Goal: Information Seeking & Learning: Learn about a topic

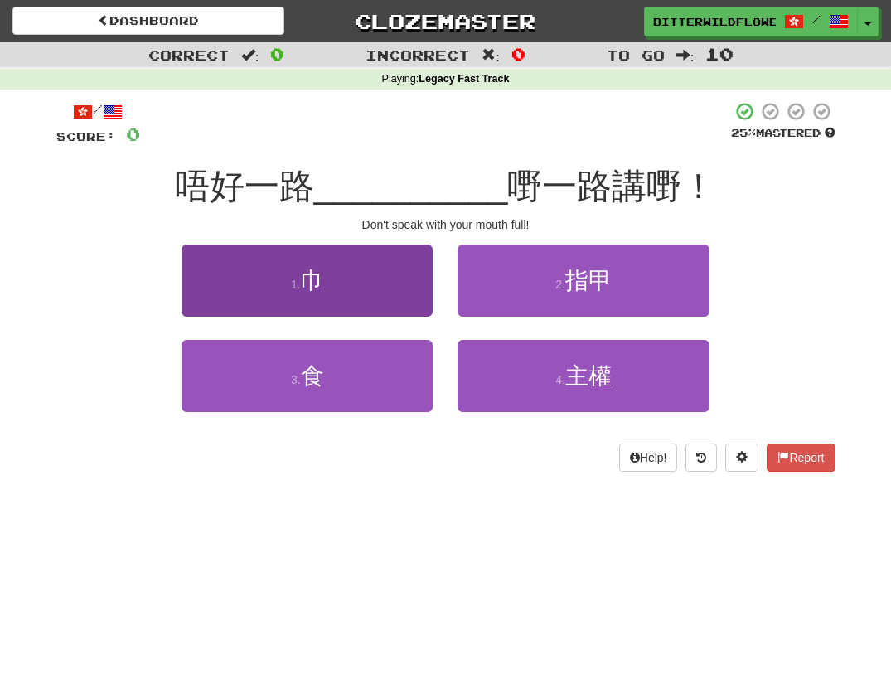
click at [324, 278] on span "巾" at bounding box center [312, 281] width 23 height 26
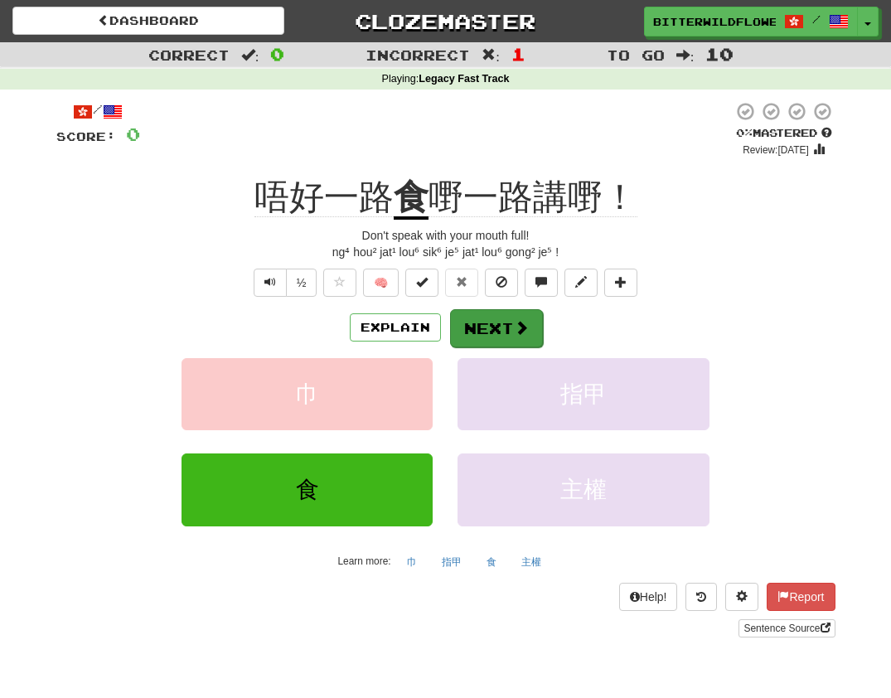
click at [481, 323] on button "Next" at bounding box center [496, 328] width 93 height 38
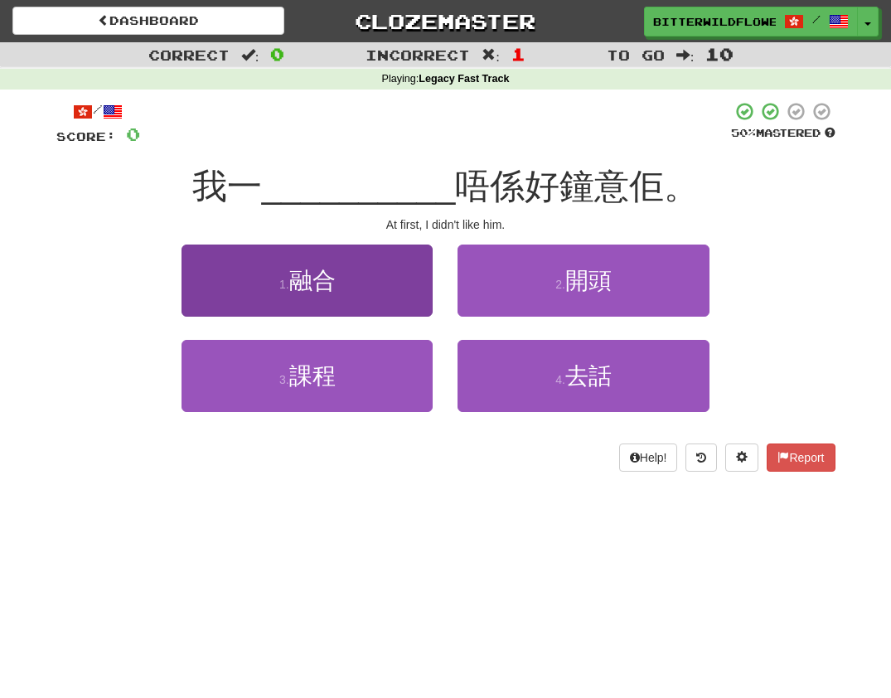
click at [343, 294] on button "1 . 融合" at bounding box center [307, 281] width 251 height 72
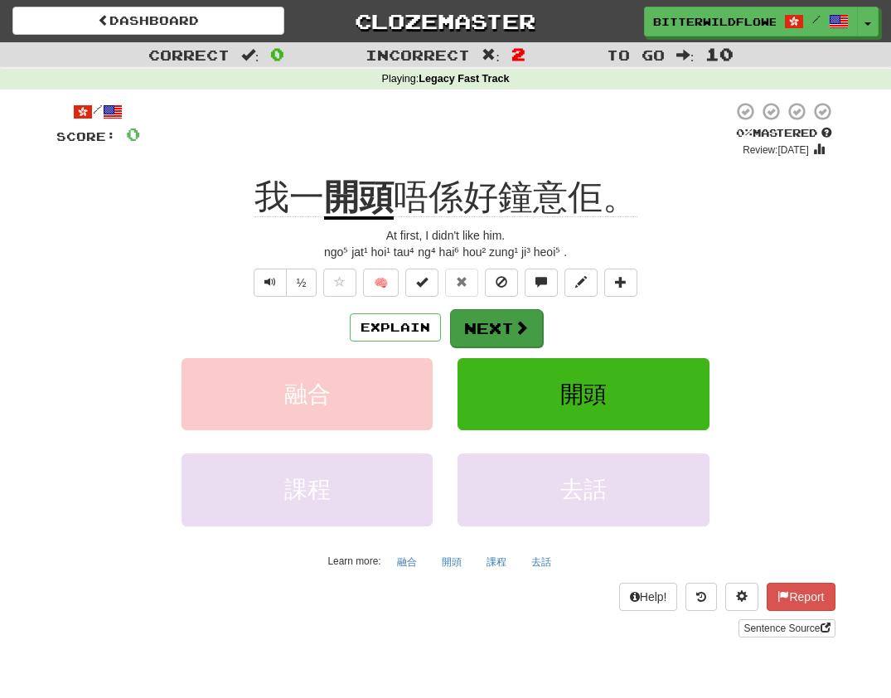
click at [505, 329] on button "Next" at bounding box center [496, 328] width 93 height 38
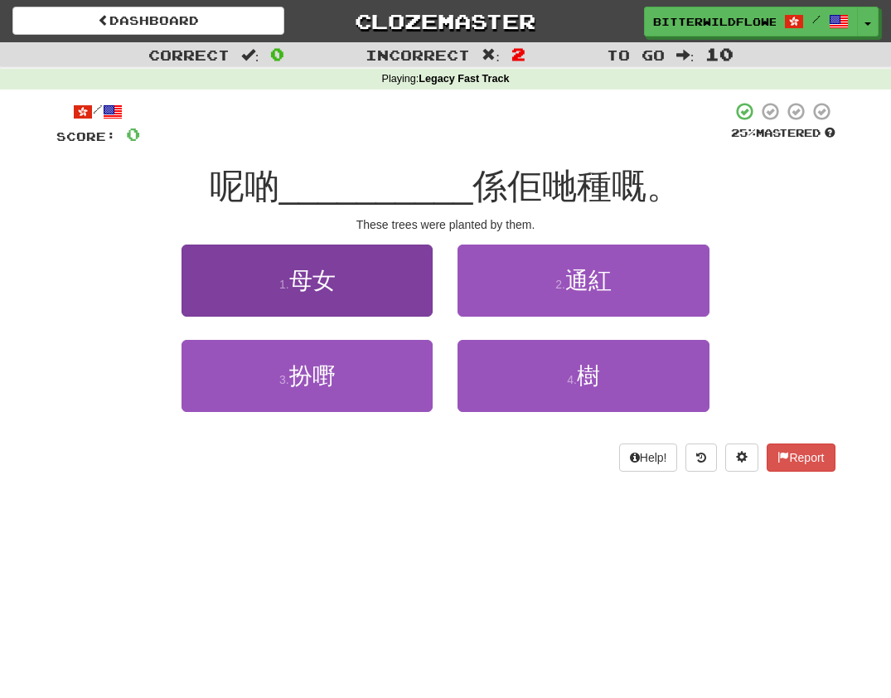
click at [356, 298] on button "1 . 母女" at bounding box center [307, 281] width 251 height 72
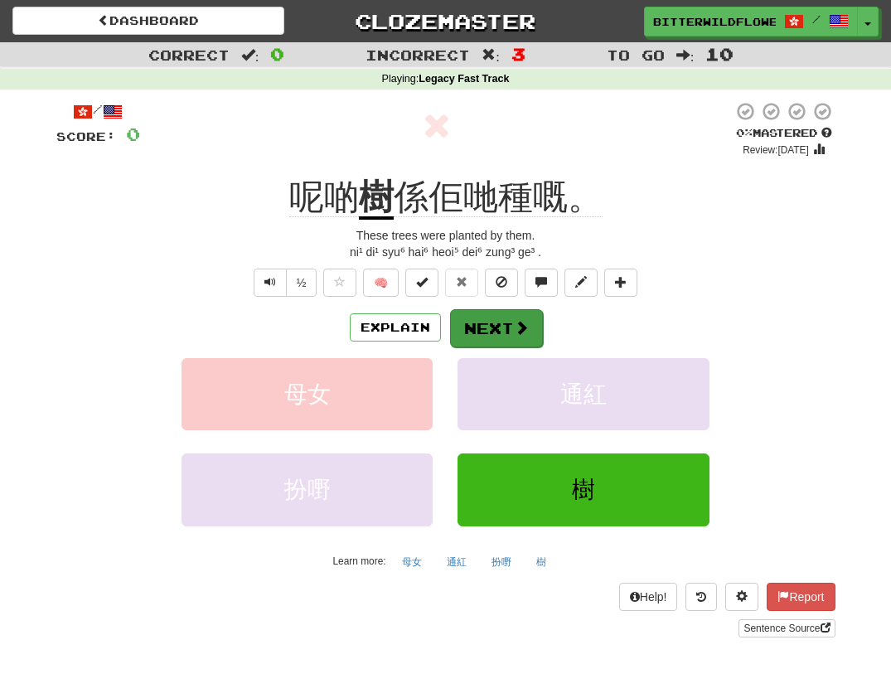
click at [476, 318] on button "Next" at bounding box center [496, 328] width 93 height 38
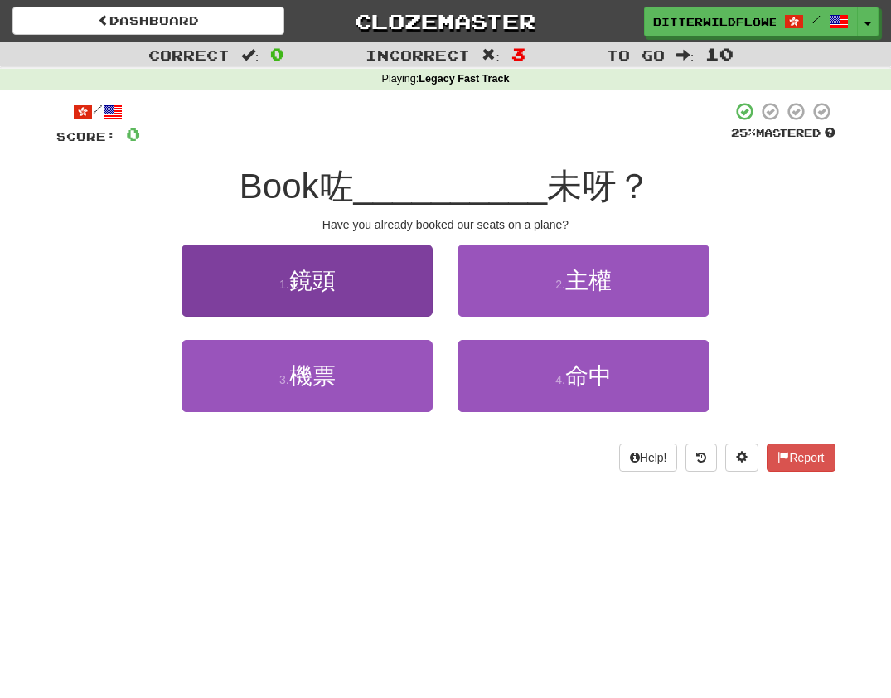
click at [330, 285] on span "鏡頭" at bounding box center [312, 281] width 46 height 26
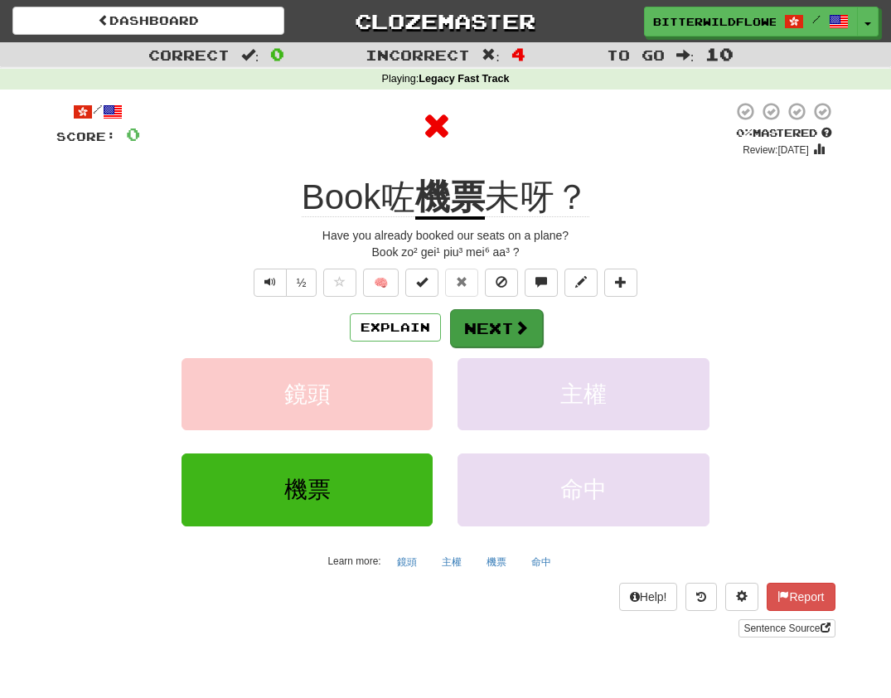
scroll to position [0, 1]
click at [478, 322] on button "Next" at bounding box center [496, 328] width 93 height 38
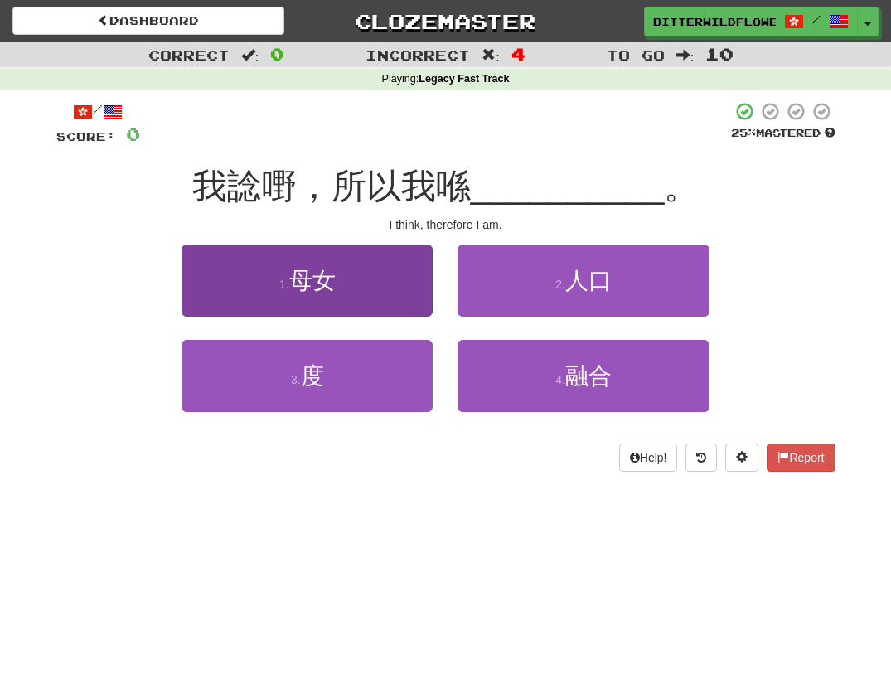
click at [317, 287] on span "母女" at bounding box center [312, 281] width 46 height 26
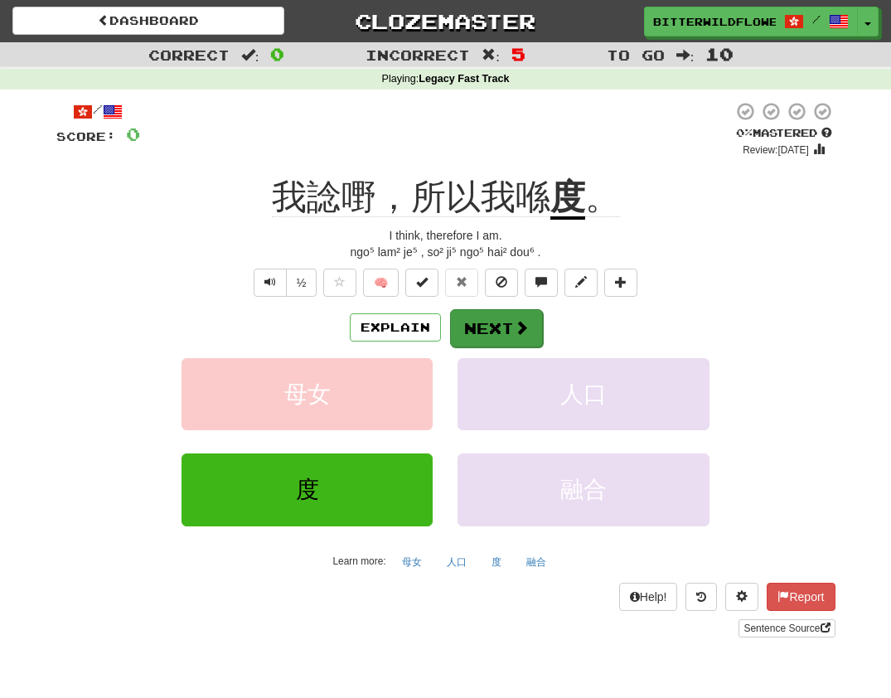
click at [492, 315] on button "Next" at bounding box center [496, 328] width 93 height 38
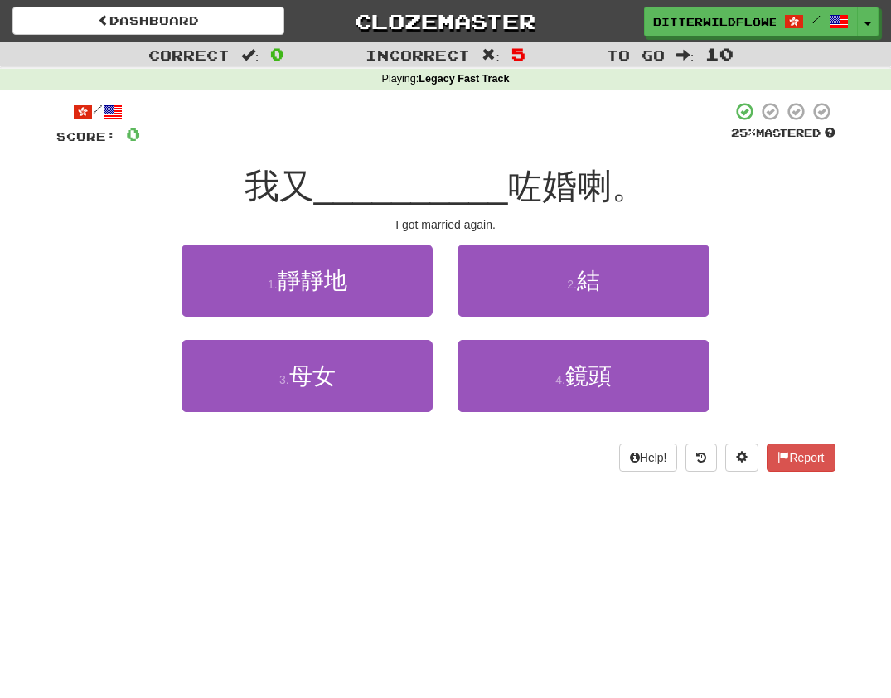
click at [315, 273] on span "靜靜地" at bounding box center [313, 281] width 70 height 26
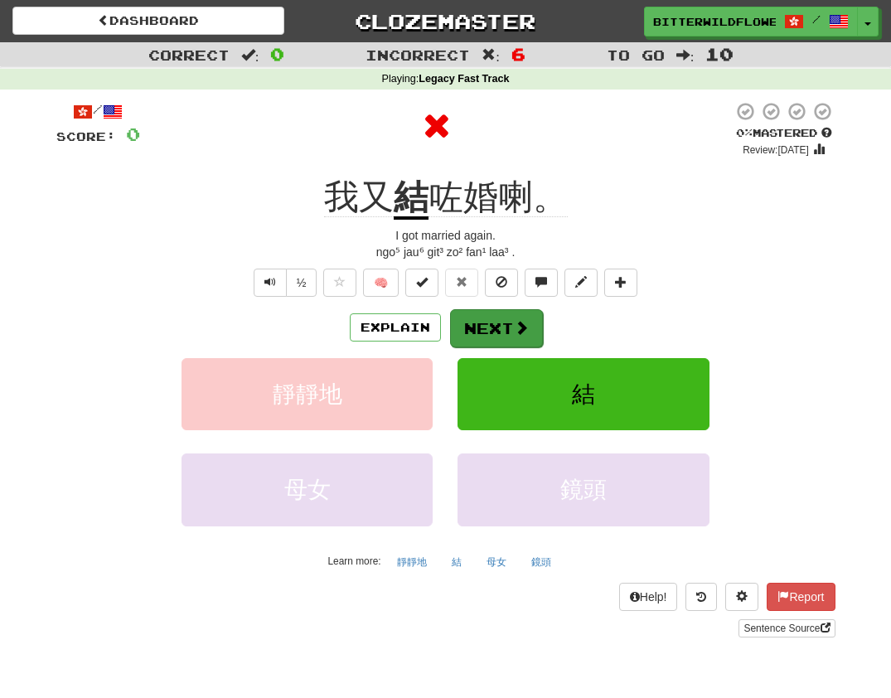
click at [498, 327] on button "Next" at bounding box center [496, 328] width 93 height 38
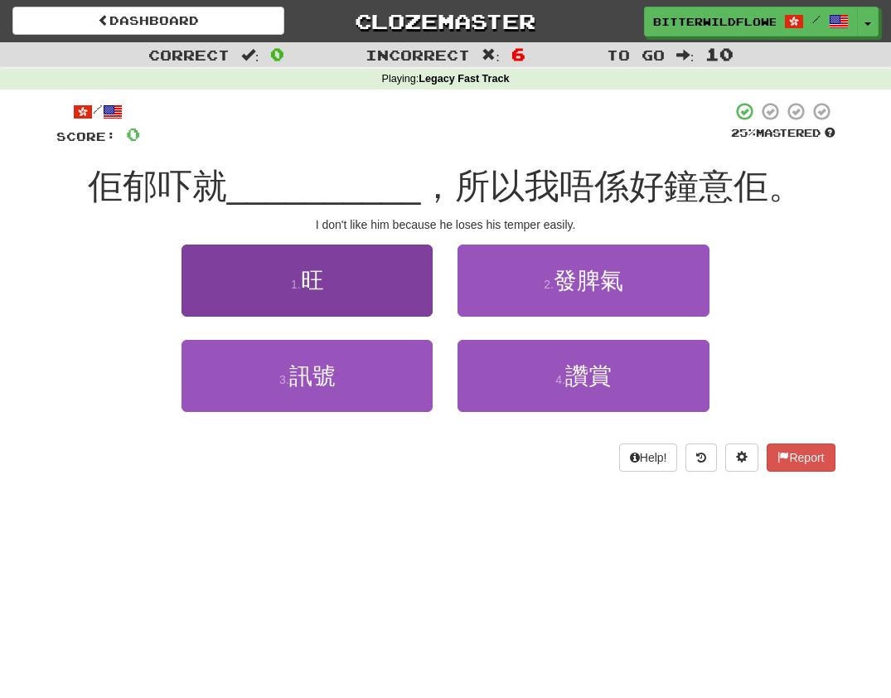
click at [361, 294] on button "1 . 旺" at bounding box center [307, 281] width 251 height 72
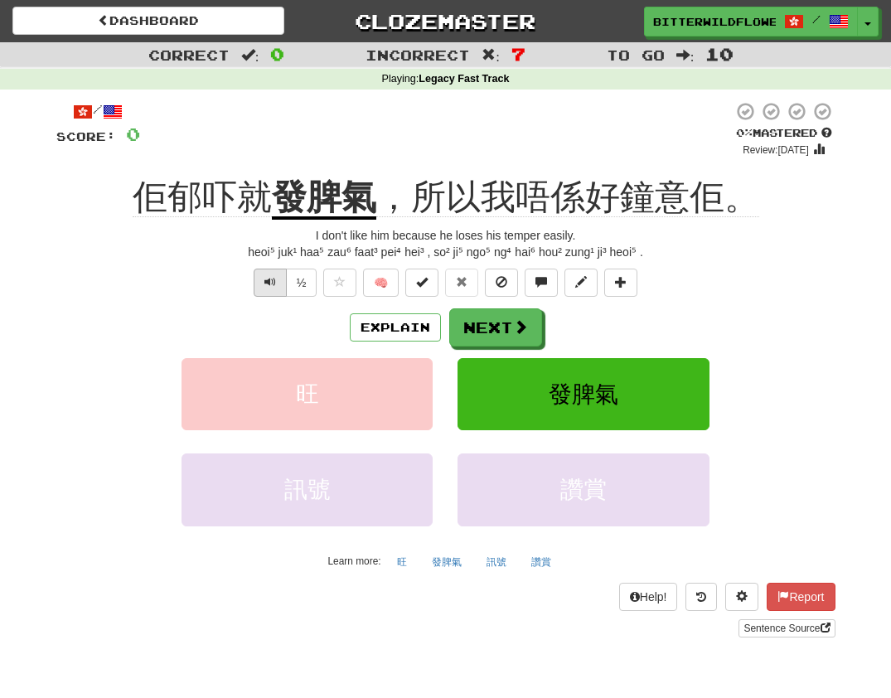
click at [268, 285] on span "Text-to-speech controls" at bounding box center [270, 282] width 12 height 12
click at [396, 324] on button "Explain" at bounding box center [395, 327] width 91 height 28
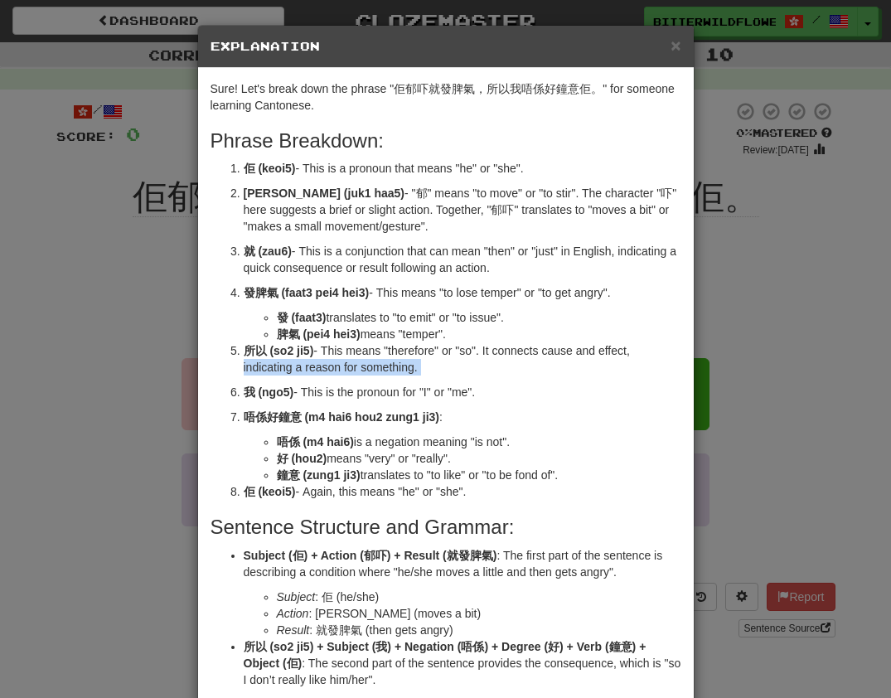
drag, startPoint x: 749, startPoint y: 353, endPoint x: 758, endPoint y: 400, distance: 47.3
click at [758, 400] on div "× Explanation Sure! Let's break down the phrase "佢郁吓就發脾氣，所以我唔係好鐘意佢。" for someon…" at bounding box center [445, 349] width 891 height 698
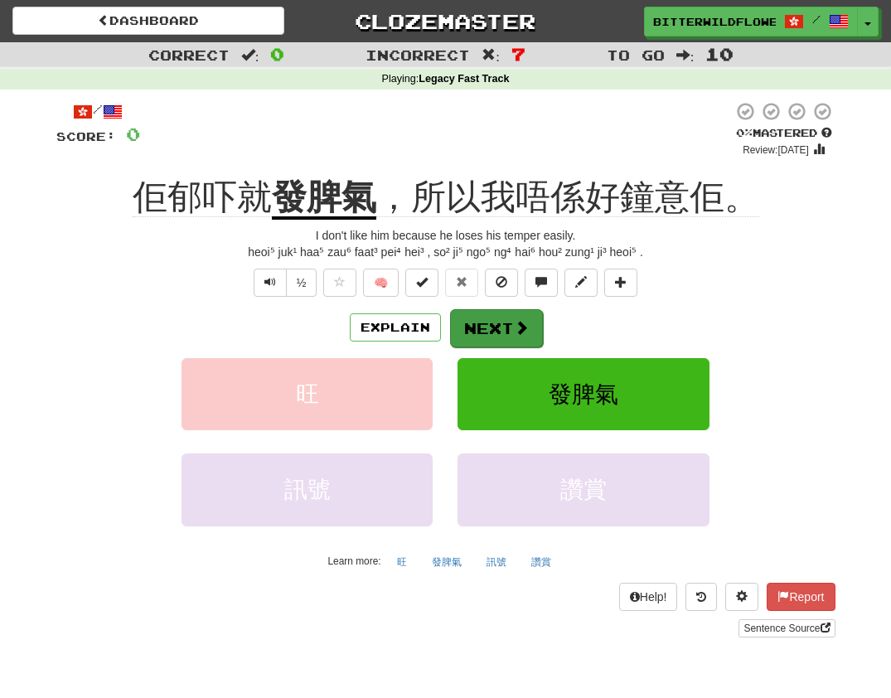
click at [516, 335] on button "Next" at bounding box center [496, 328] width 93 height 38
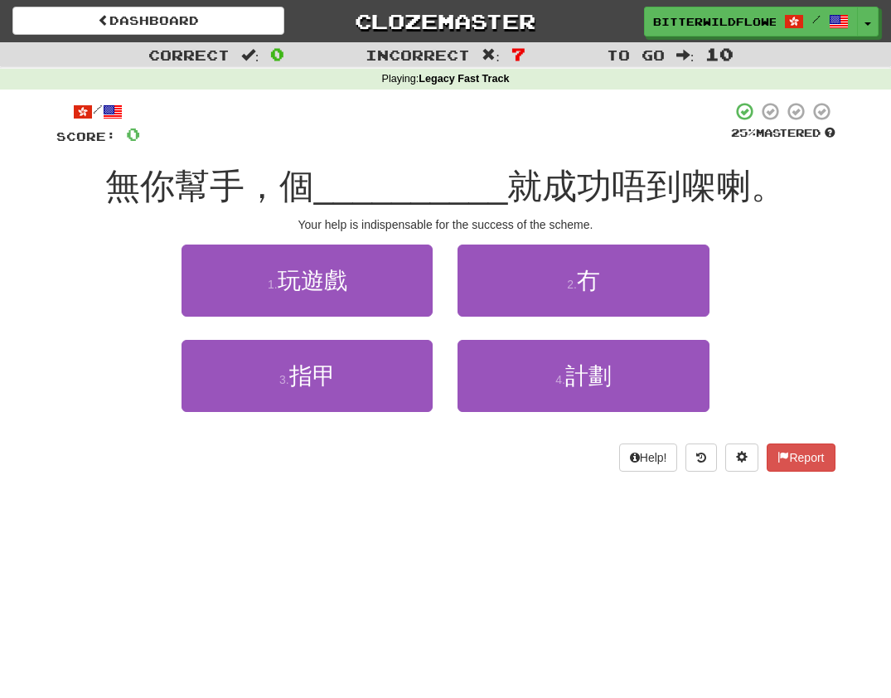
click at [331, 297] on button "1 . 玩遊戲" at bounding box center [307, 281] width 251 height 72
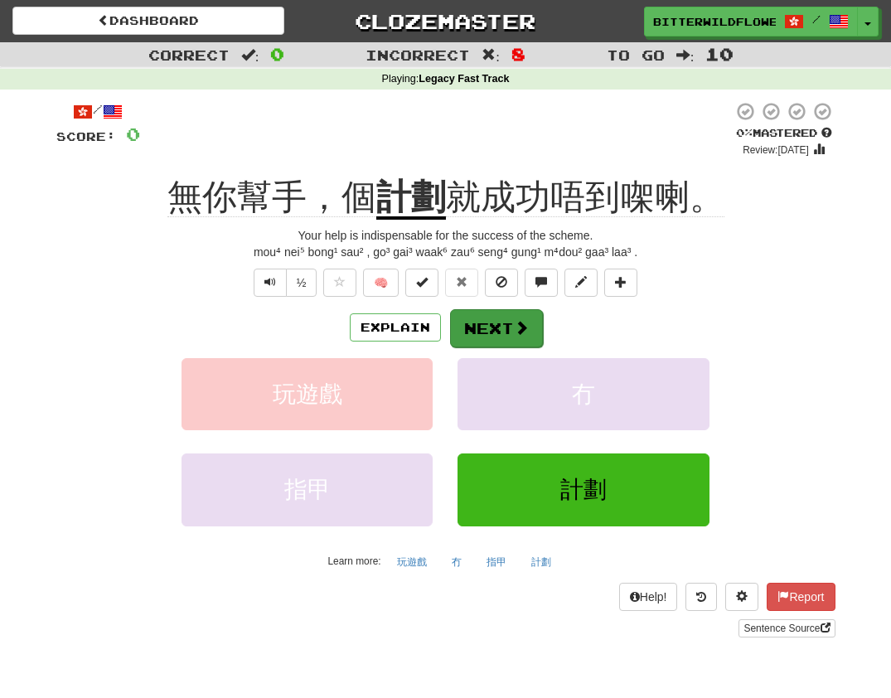
click at [494, 325] on button "Next" at bounding box center [496, 328] width 93 height 38
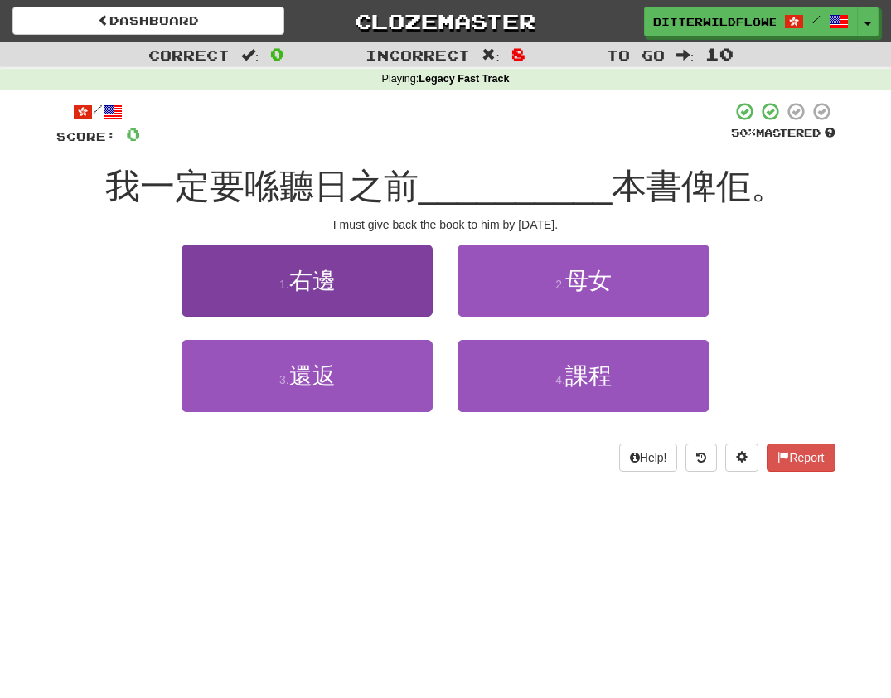
click at [321, 298] on button "1 . 右邊" at bounding box center [307, 281] width 251 height 72
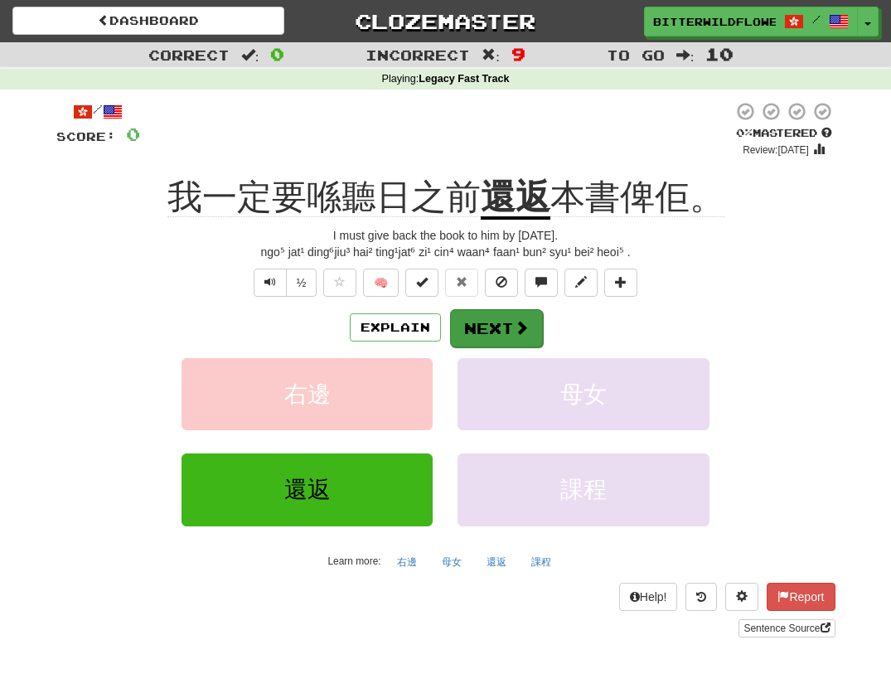
click at [492, 328] on button "Next" at bounding box center [496, 328] width 93 height 38
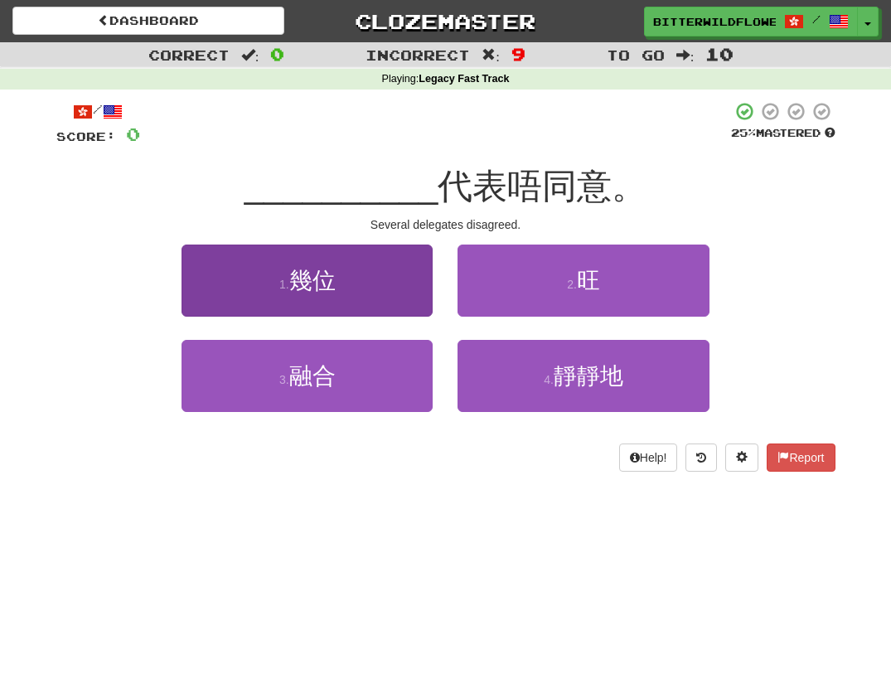
click at [350, 309] on button "1 . 幾位" at bounding box center [307, 281] width 251 height 72
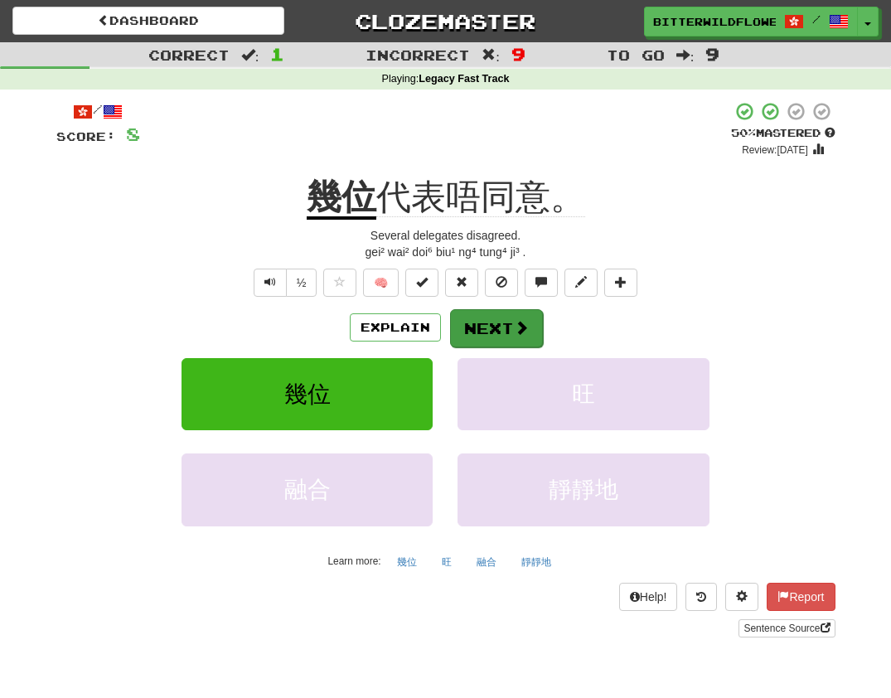
click at [480, 326] on button "Next" at bounding box center [496, 328] width 93 height 38
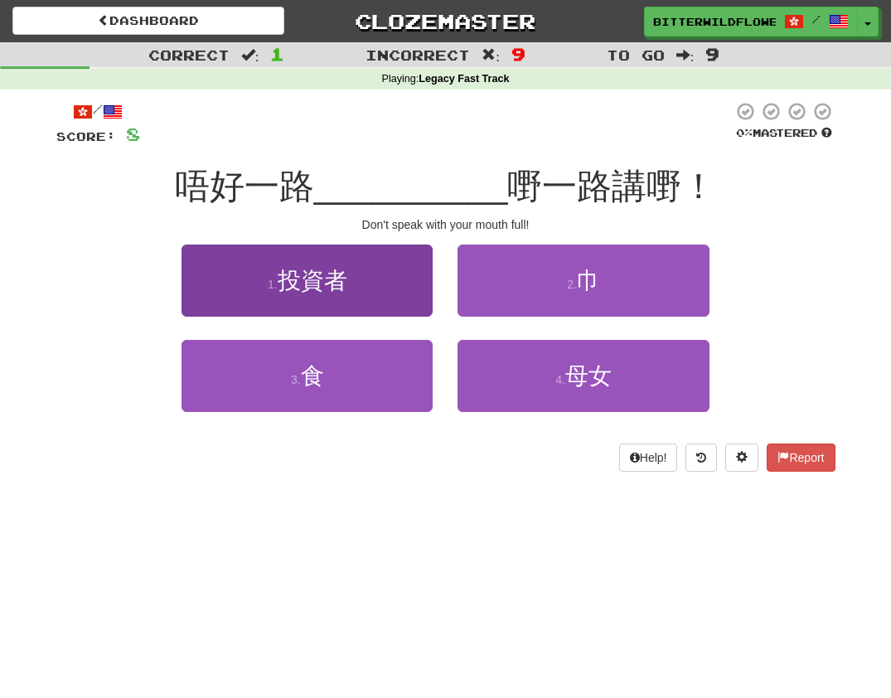
click at [342, 283] on span "投資者" at bounding box center [313, 281] width 70 height 26
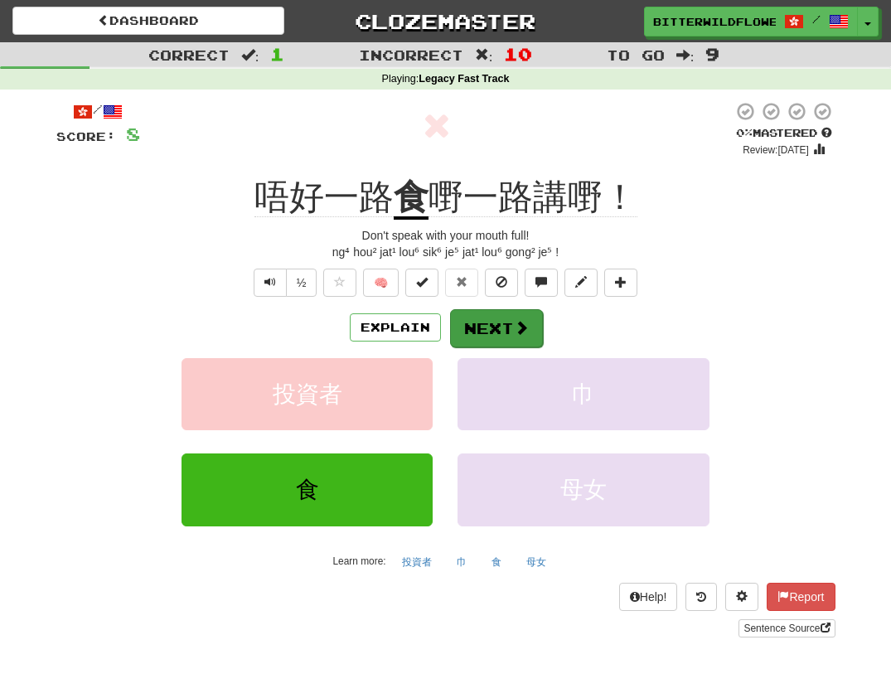
click at [497, 327] on button "Next" at bounding box center [496, 328] width 93 height 38
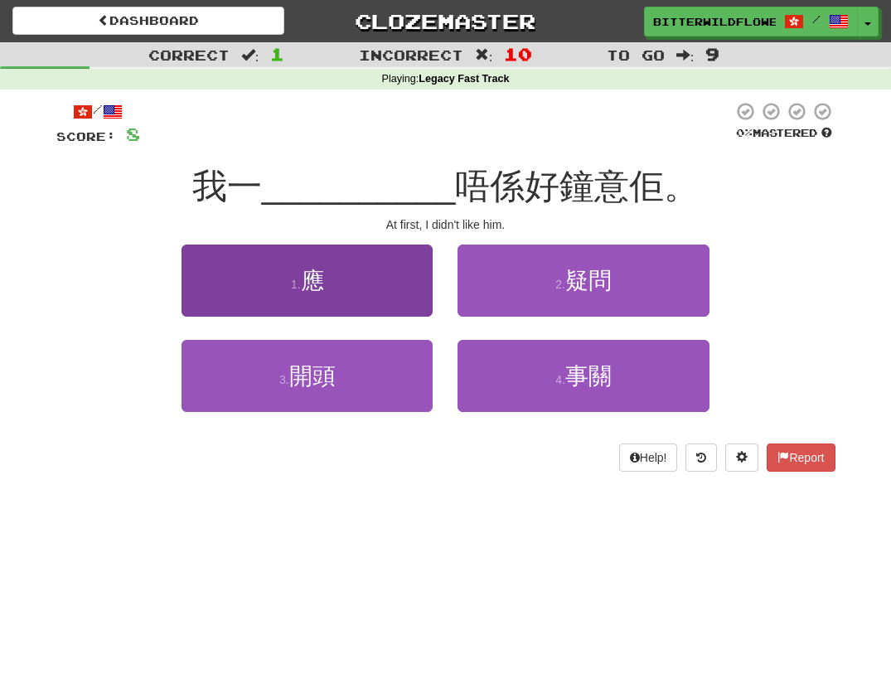
click at [316, 289] on span "應" at bounding box center [312, 281] width 23 height 26
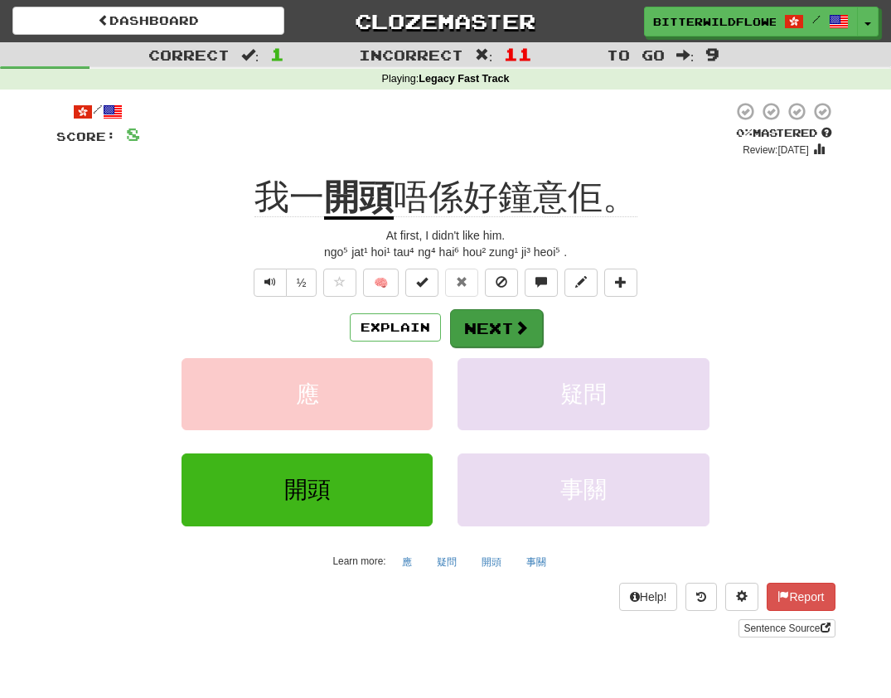
click at [486, 327] on button "Next" at bounding box center [496, 328] width 93 height 38
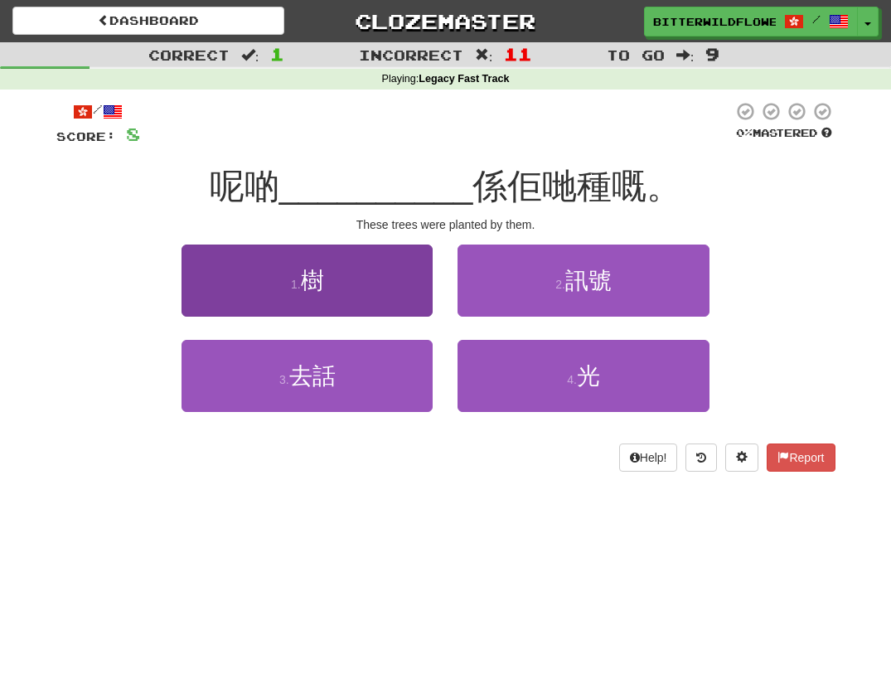
click at [314, 289] on span "樹" at bounding box center [312, 281] width 23 height 26
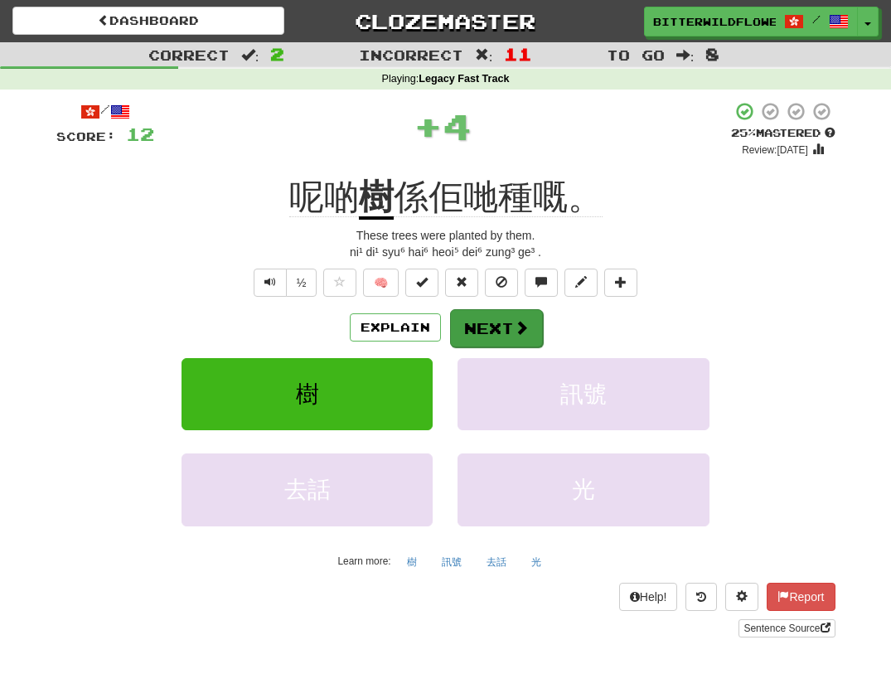
click at [495, 326] on button "Next" at bounding box center [496, 328] width 93 height 38
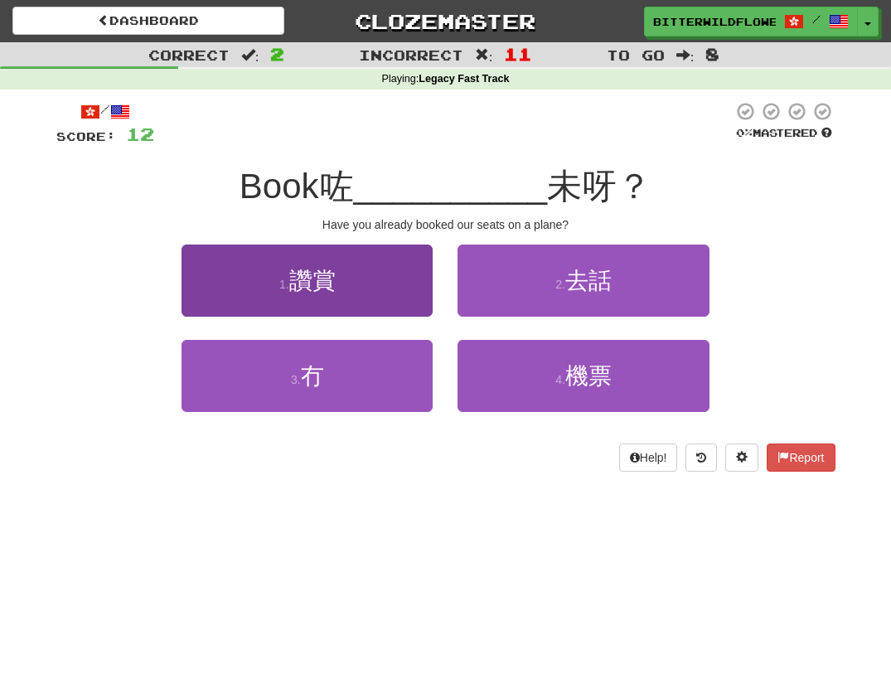
click at [334, 291] on span "讚賞" at bounding box center [312, 281] width 46 height 26
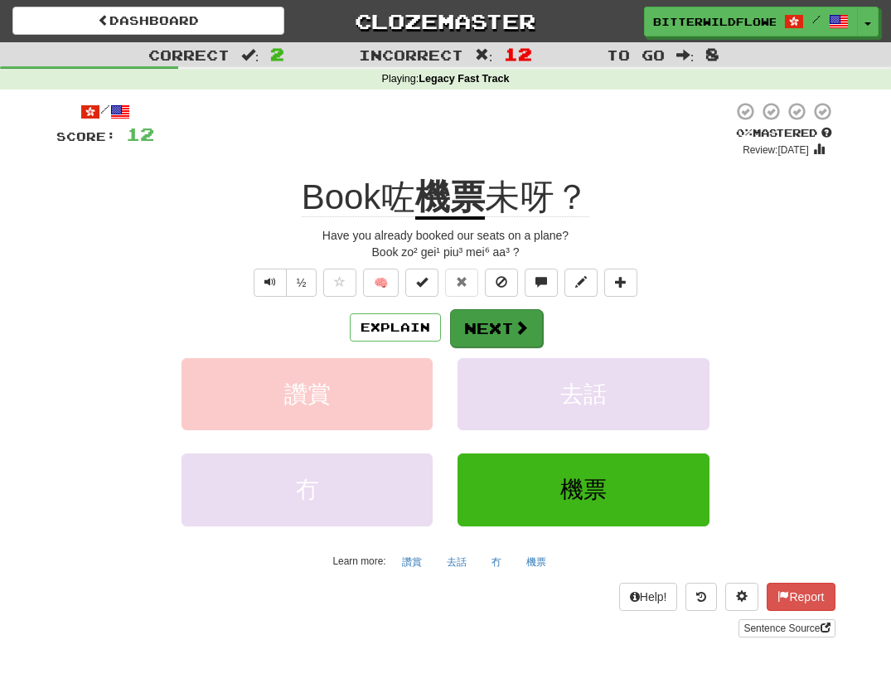
click at [504, 325] on button "Next" at bounding box center [496, 328] width 93 height 38
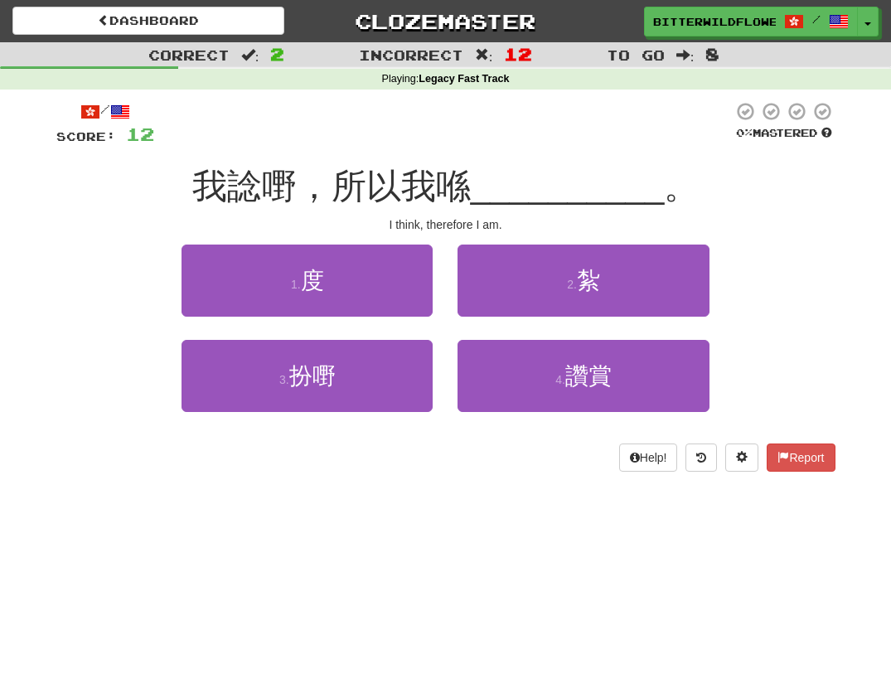
click at [342, 298] on button "1 . 度" at bounding box center [307, 281] width 251 height 72
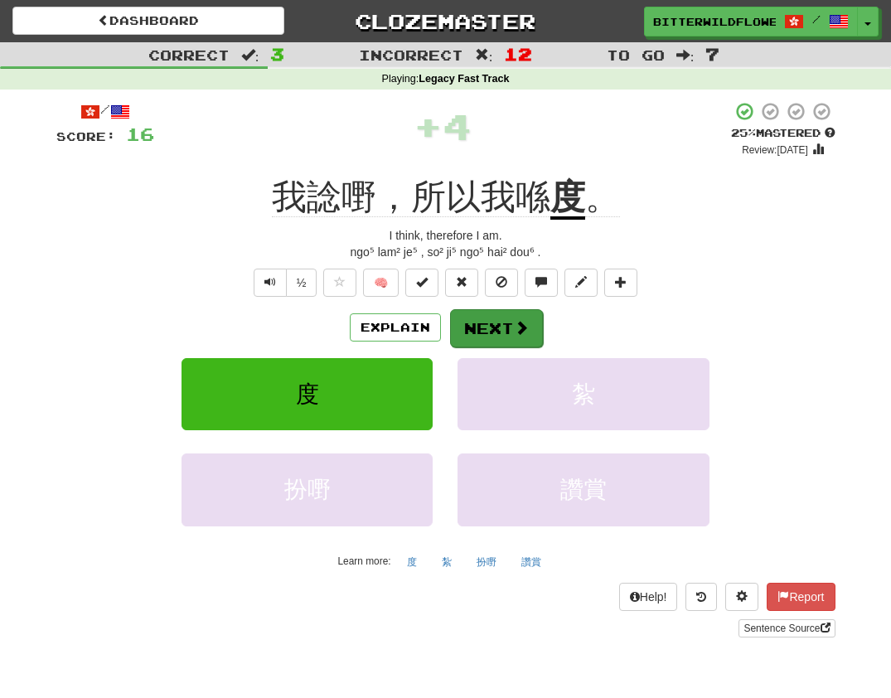
click at [496, 325] on button "Next" at bounding box center [496, 328] width 93 height 38
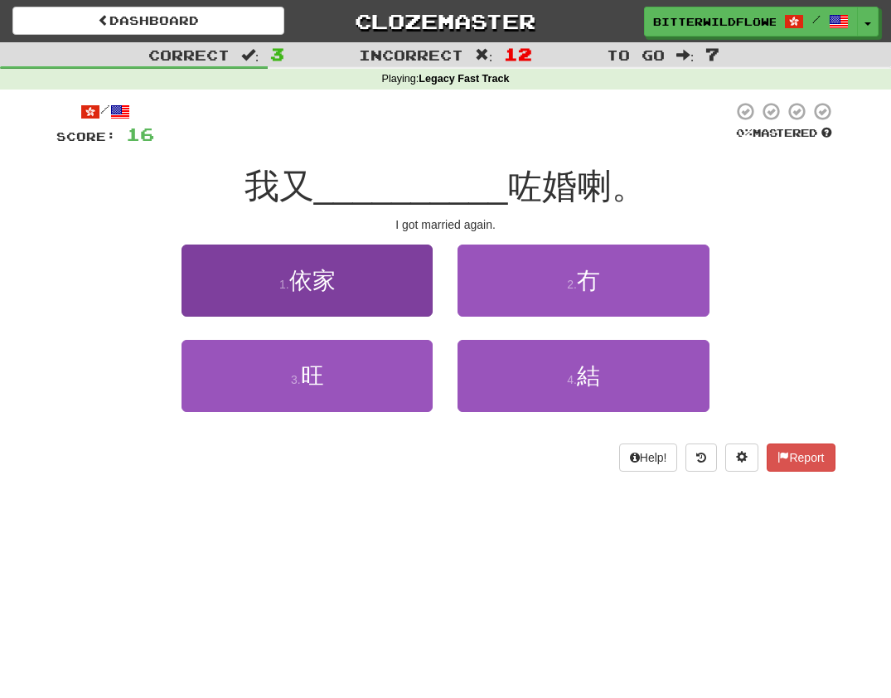
click at [326, 303] on button "1 . 依家" at bounding box center [307, 281] width 251 height 72
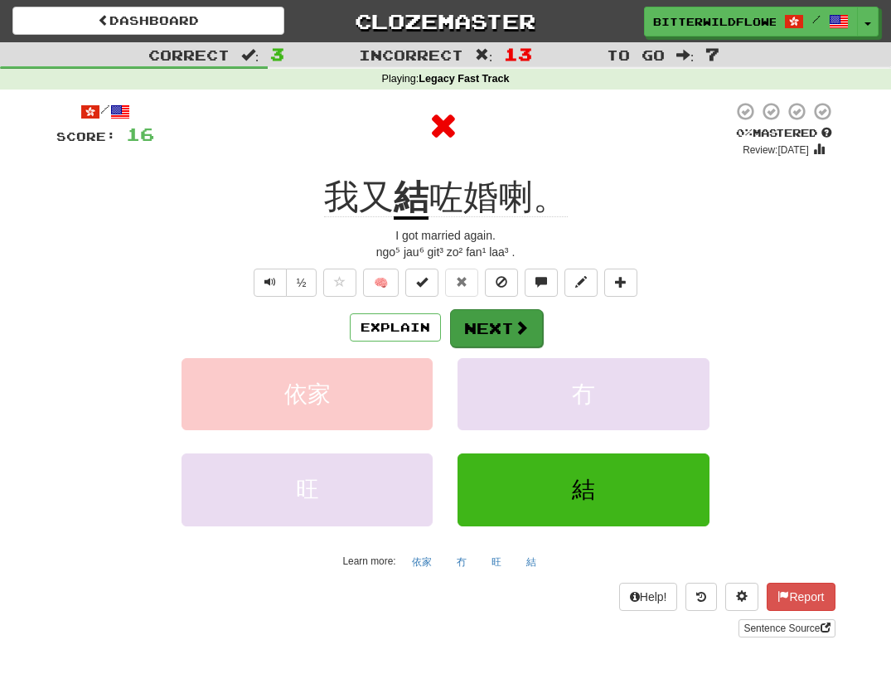
scroll to position [2, 2]
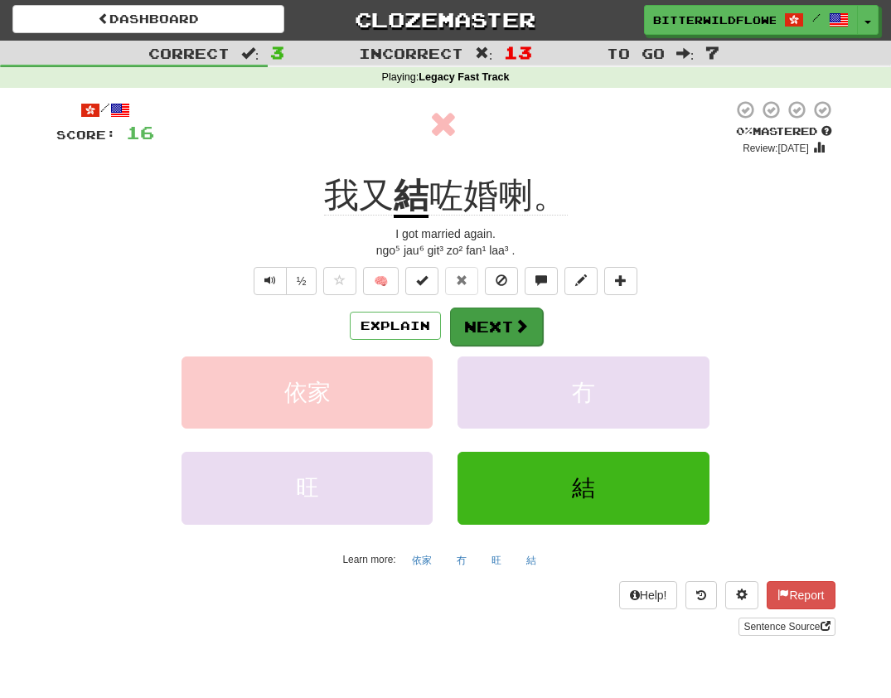
click at [488, 322] on button "Next" at bounding box center [496, 327] width 93 height 38
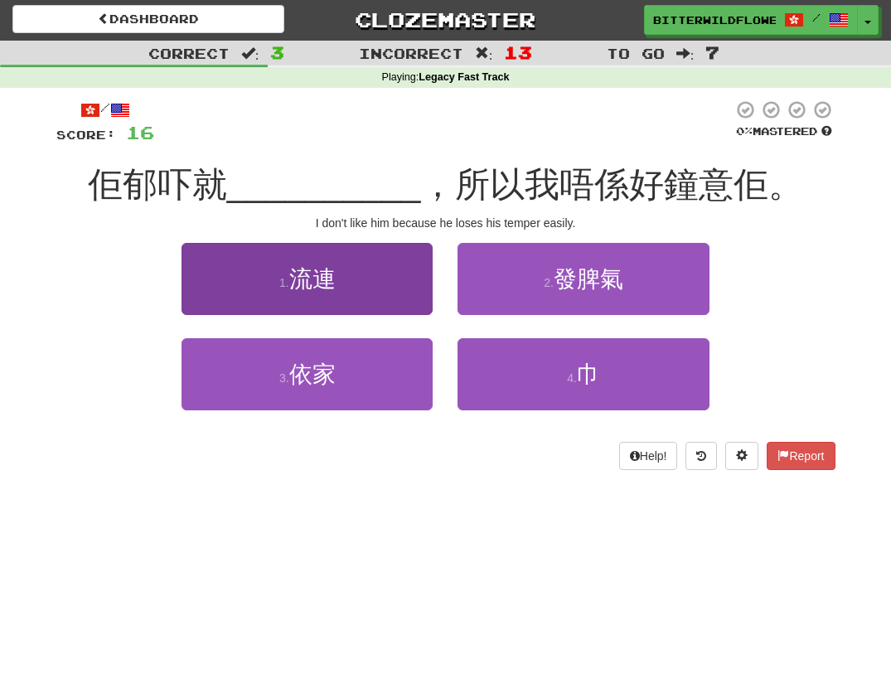
scroll to position [0, 2]
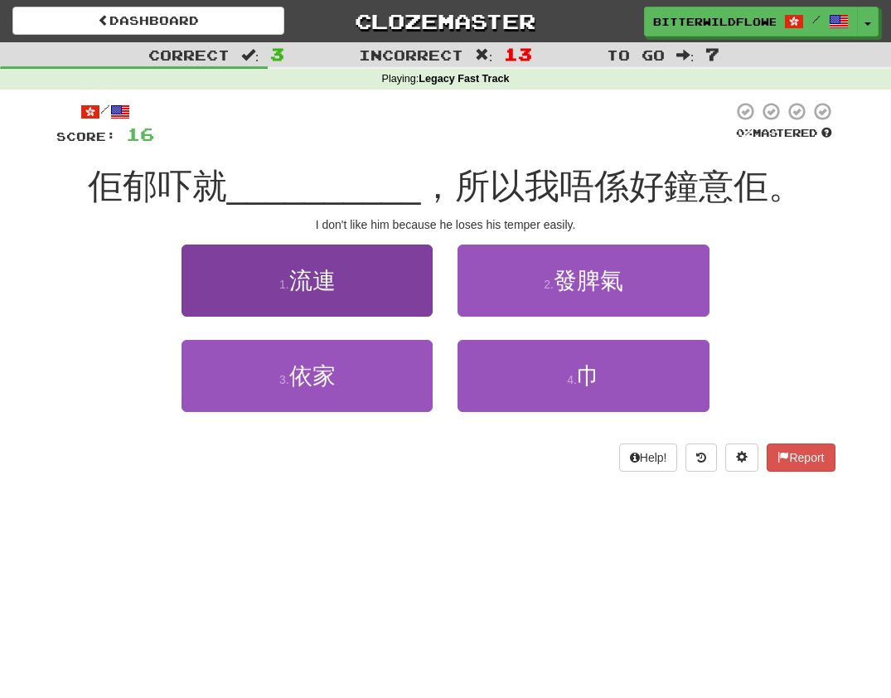
click at [336, 294] on button "1 . 流連" at bounding box center [307, 281] width 251 height 72
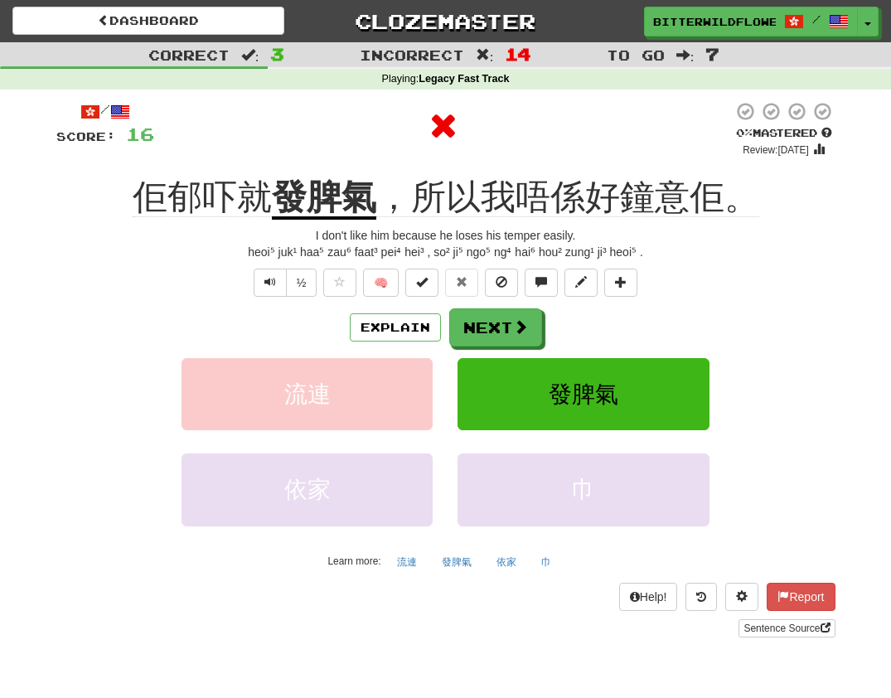
scroll to position [0, 0]
click at [505, 325] on button "Next" at bounding box center [496, 328] width 93 height 38
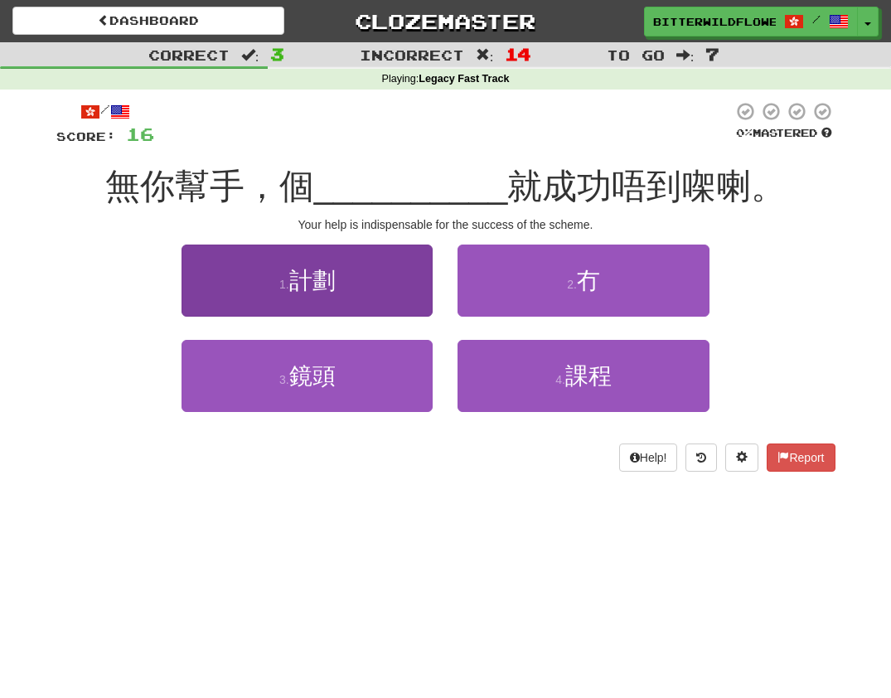
click at [333, 284] on span "計劃" at bounding box center [312, 281] width 46 height 26
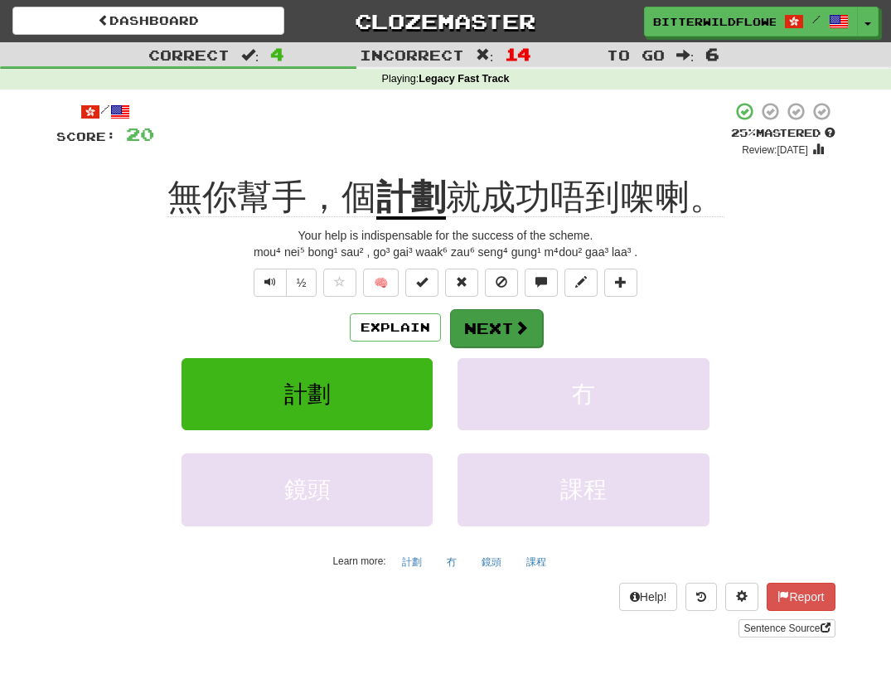
click at [494, 322] on button "Next" at bounding box center [496, 328] width 93 height 38
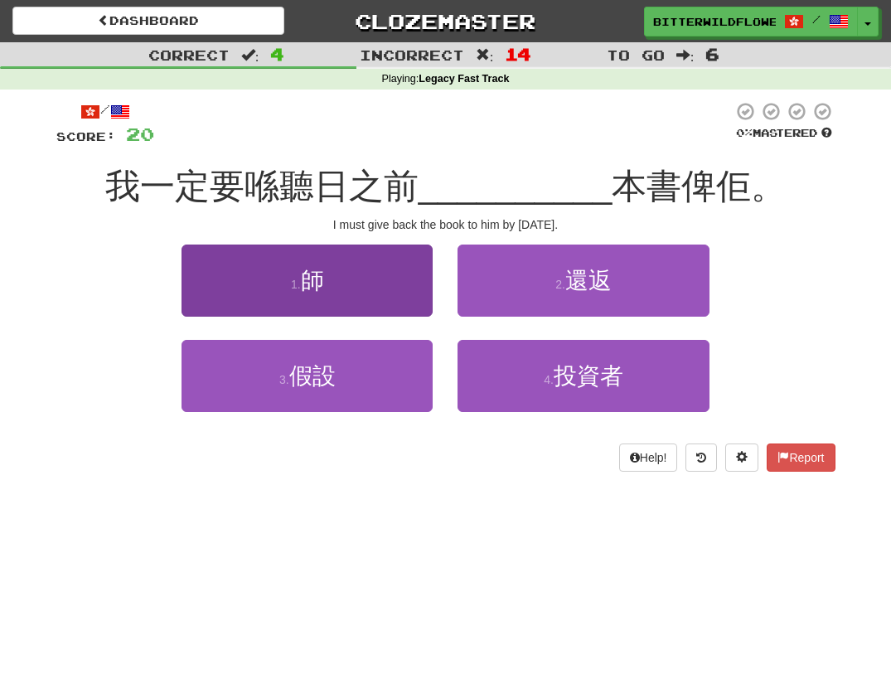
click at [341, 279] on button "1 . 師" at bounding box center [307, 281] width 251 height 72
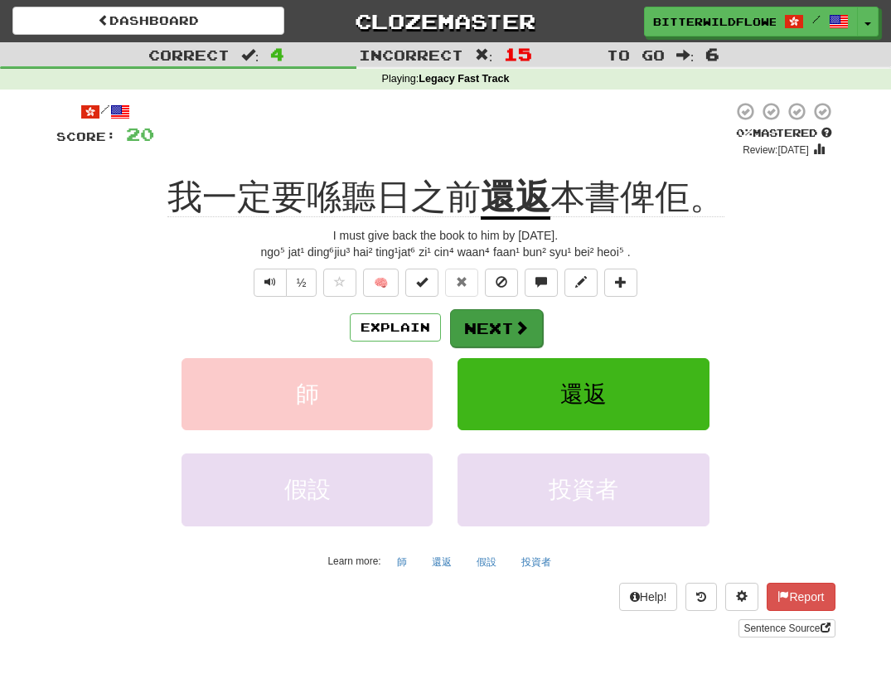
click at [485, 320] on button "Next" at bounding box center [496, 328] width 93 height 38
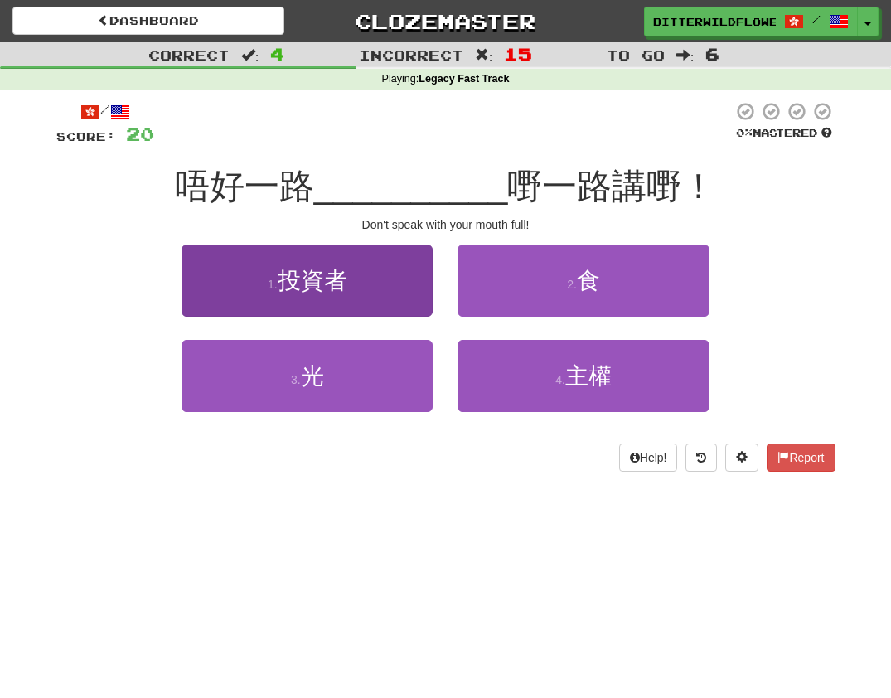
click at [322, 282] on span "投資者" at bounding box center [313, 281] width 70 height 26
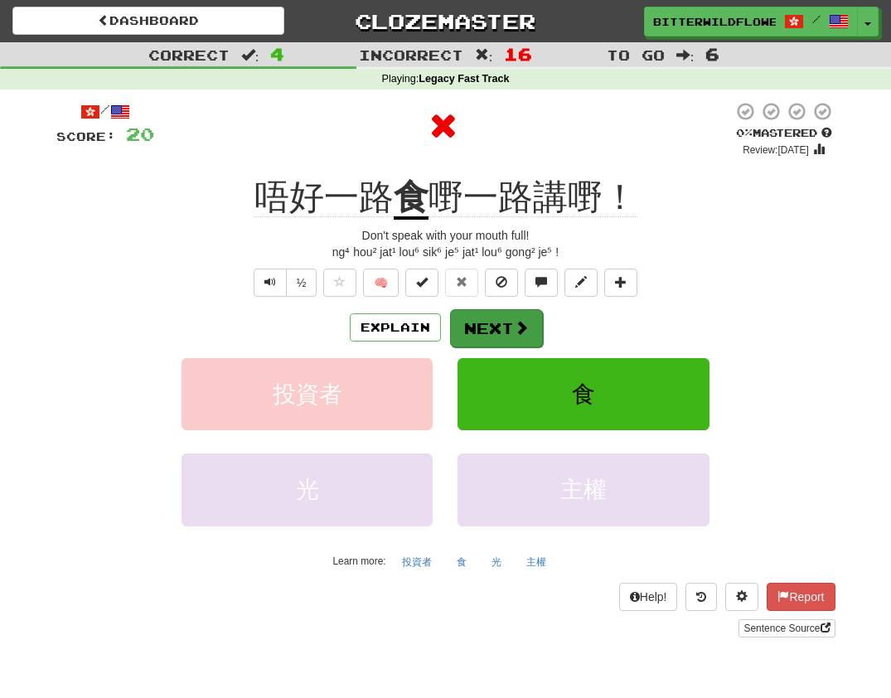
click at [486, 323] on button "Next" at bounding box center [496, 328] width 93 height 38
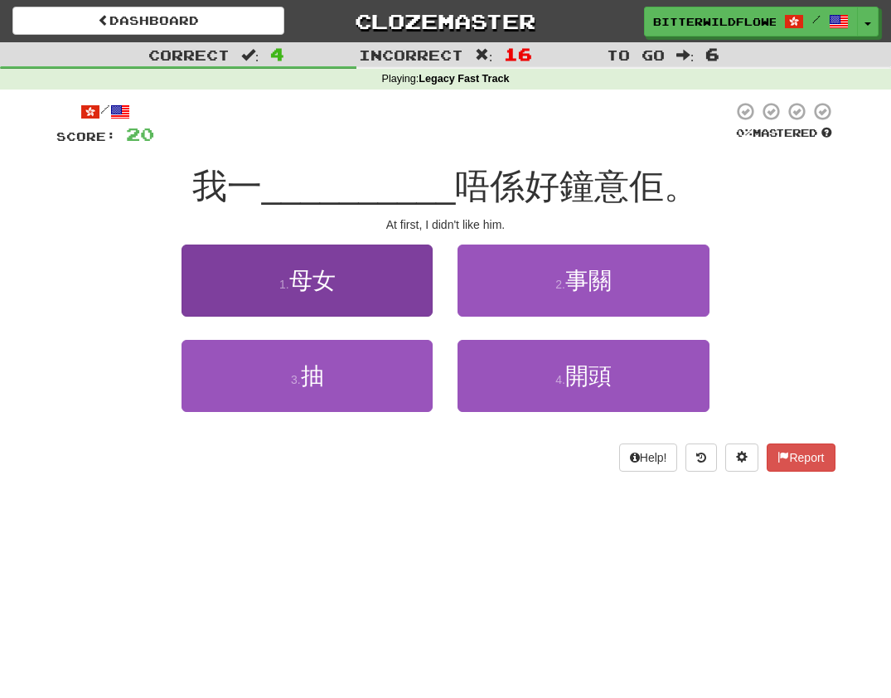
click at [347, 294] on button "1 . 母女" at bounding box center [307, 281] width 251 height 72
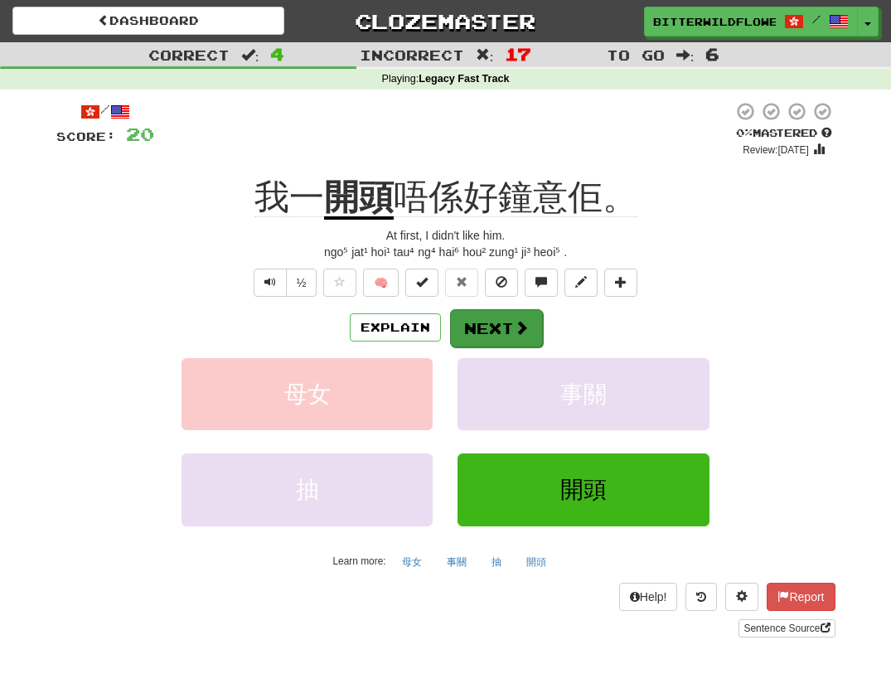
click at [484, 327] on button "Next" at bounding box center [496, 328] width 93 height 38
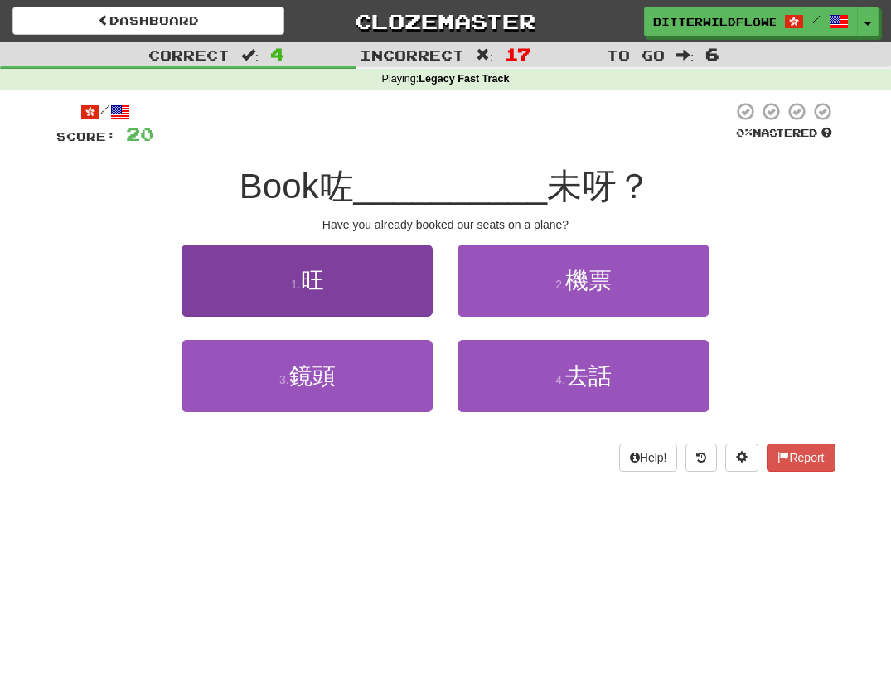
click at [333, 289] on button "1 . 旺" at bounding box center [307, 281] width 251 height 72
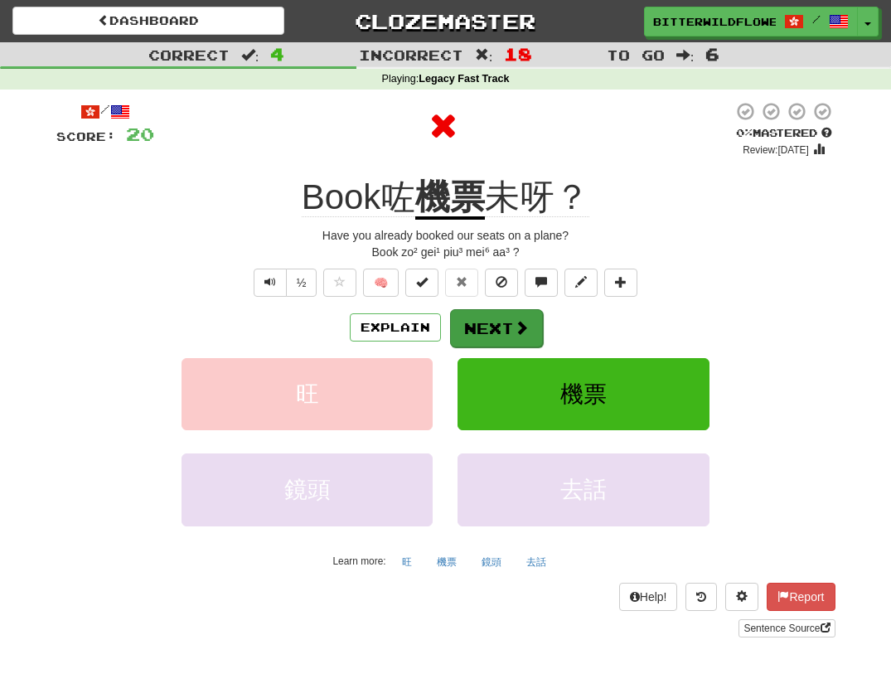
click at [486, 327] on button "Next" at bounding box center [496, 328] width 93 height 38
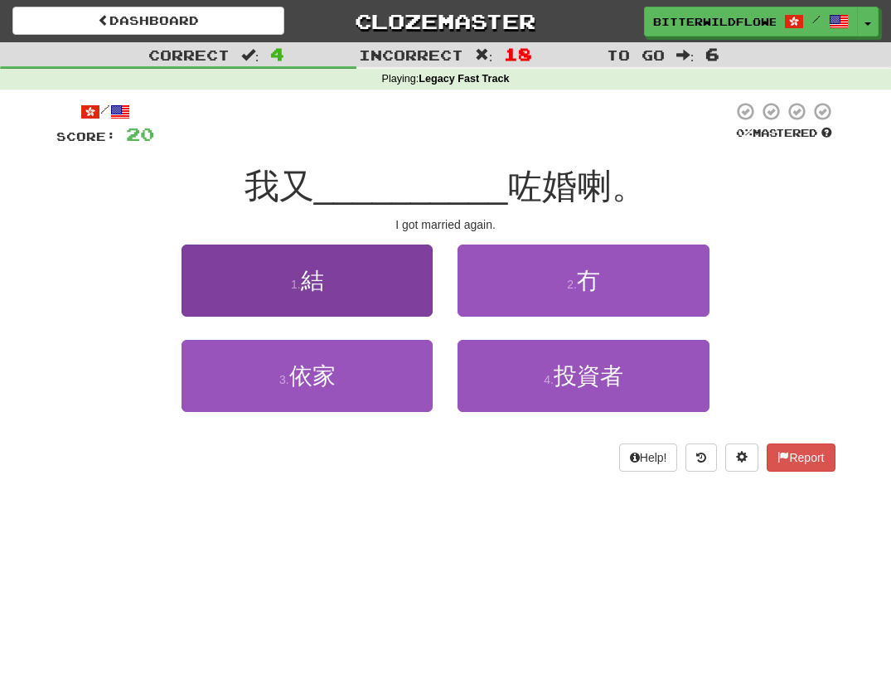
click at [320, 286] on span "結" at bounding box center [312, 281] width 23 height 26
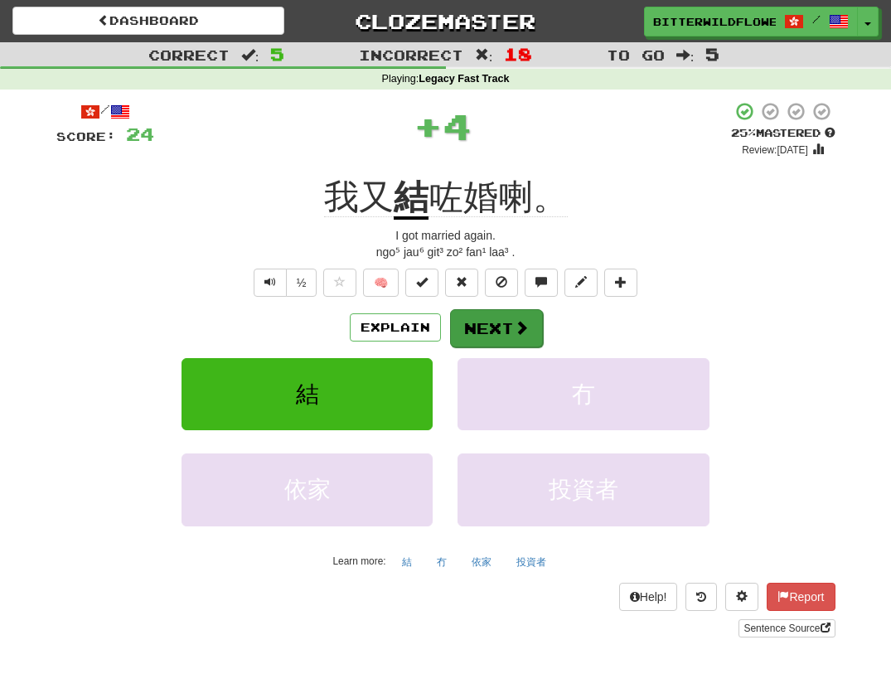
click at [493, 322] on button "Next" at bounding box center [496, 328] width 93 height 38
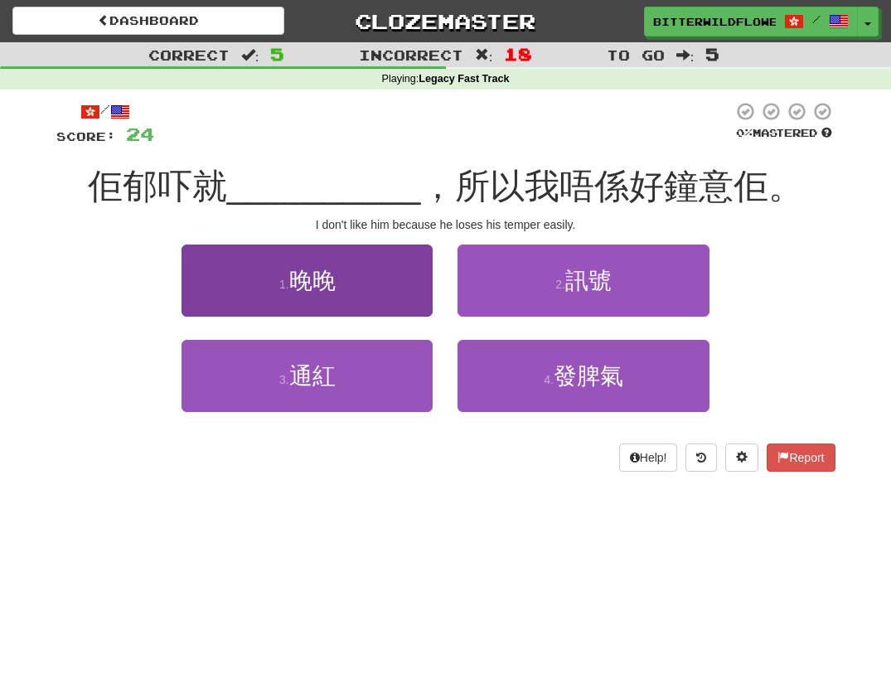
click at [347, 293] on button "1 . 晚晚" at bounding box center [307, 281] width 251 height 72
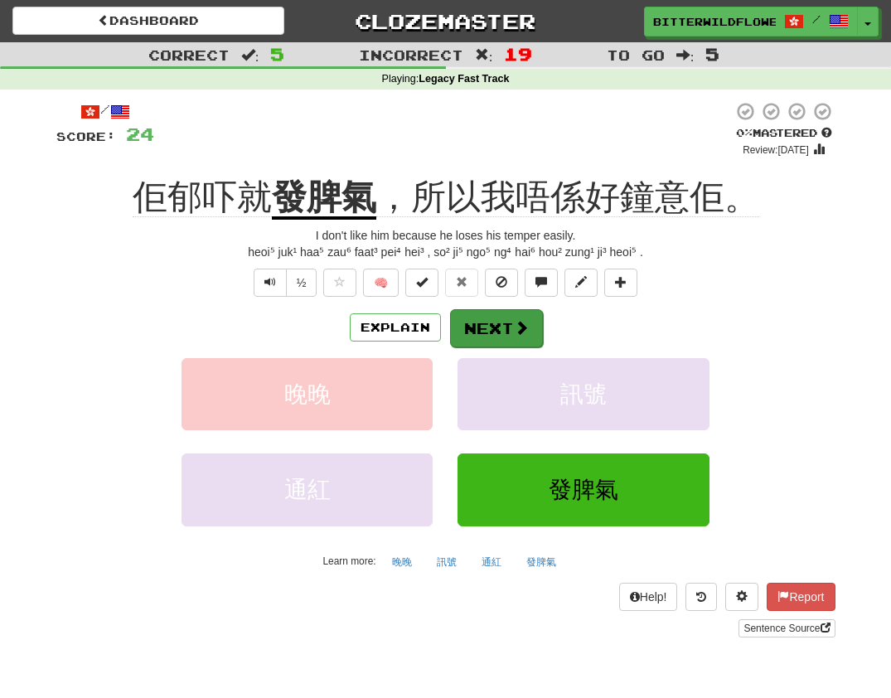
click at [490, 327] on button "Next" at bounding box center [496, 328] width 93 height 38
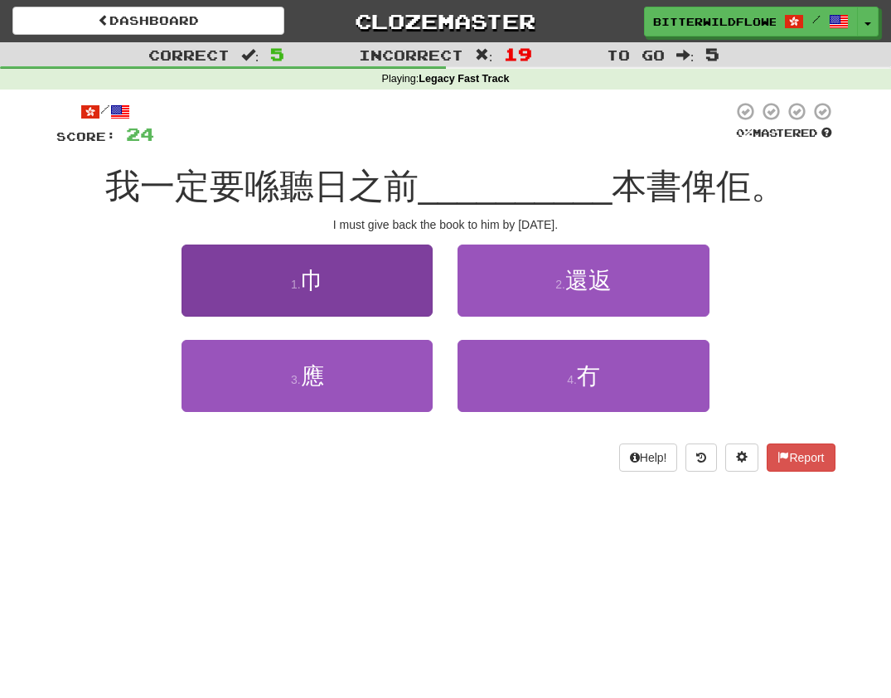
click at [291, 288] on small "1 ." at bounding box center [296, 284] width 10 height 13
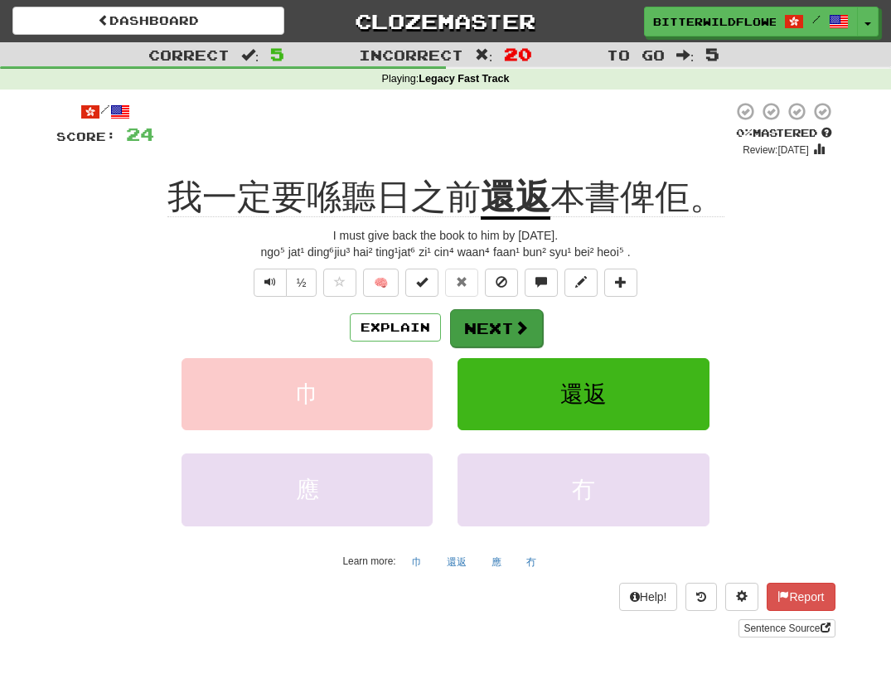
click at [497, 327] on button "Next" at bounding box center [496, 328] width 93 height 38
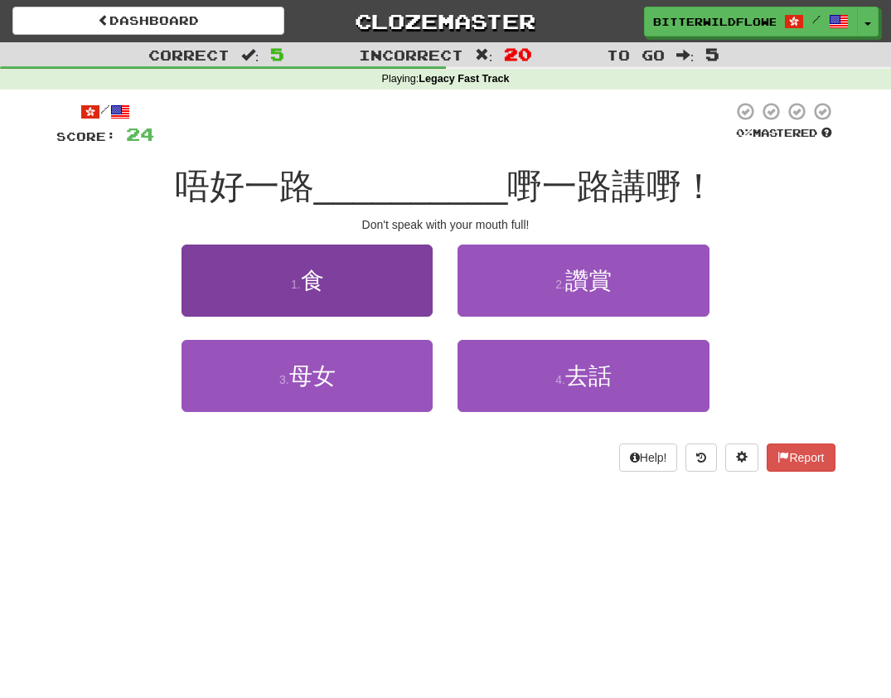
click at [352, 292] on button "1 . 食" at bounding box center [307, 281] width 251 height 72
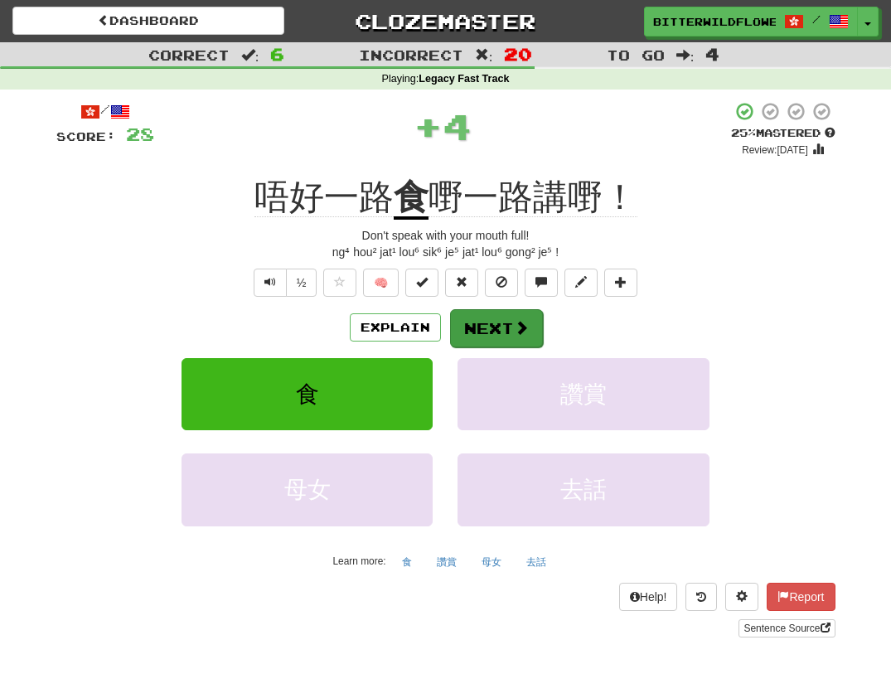
click at [490, 324] on button "Next" at bounding box center [496, 328] width 93 height 38
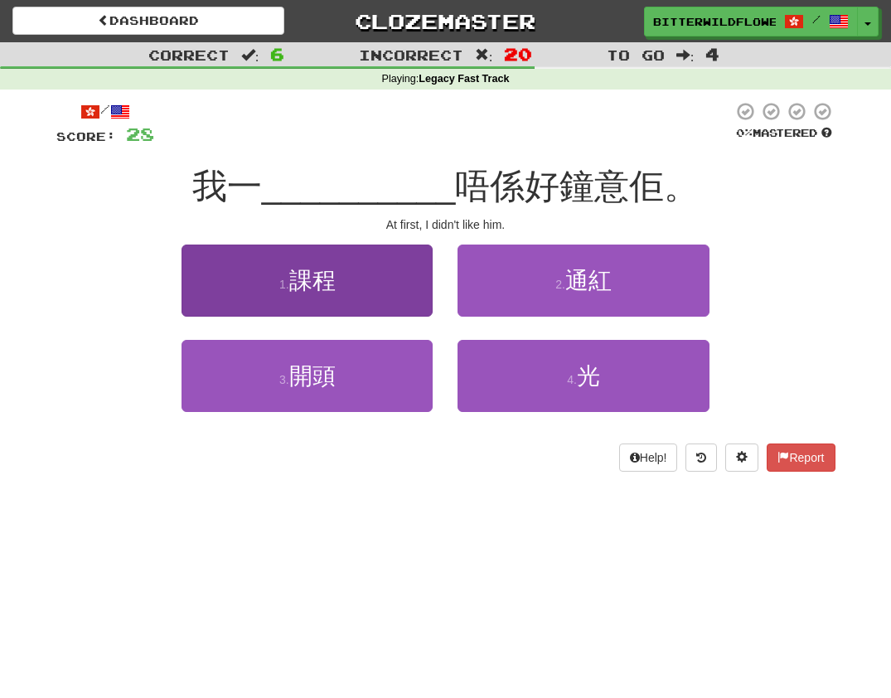
click at [347, 289] on button "1 . 課程" at bounding box center [307, 281] width 251 height 72
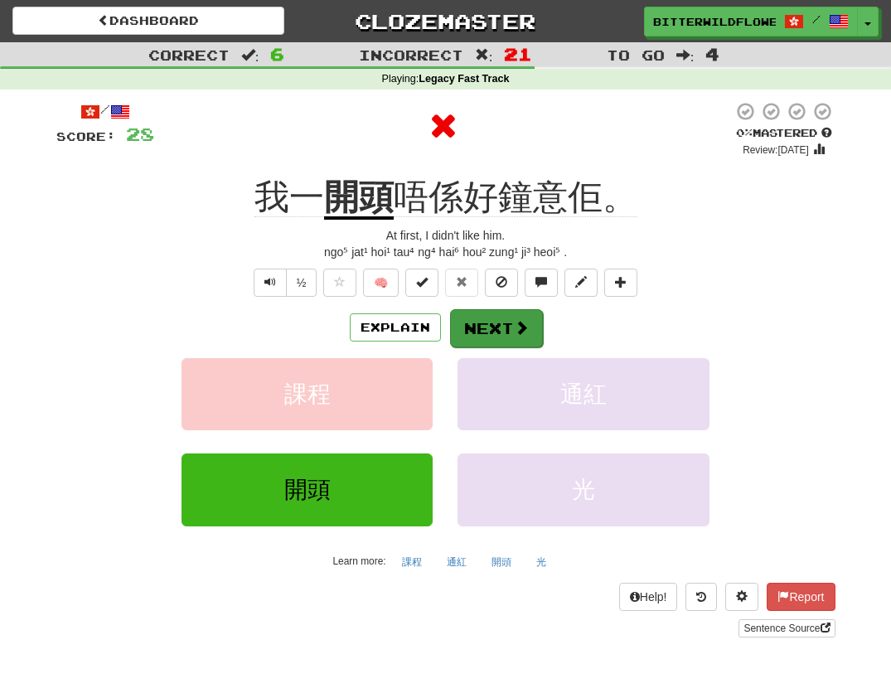
click at [496, 327] on button "Next" at bounding box center [496, 328] width 93 height 38
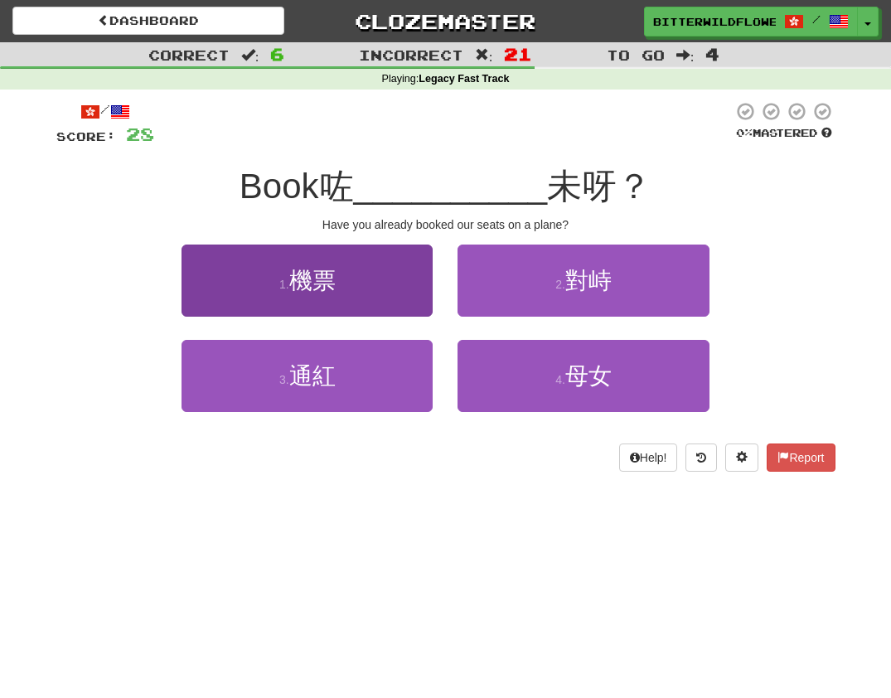
click at [338, 289] on button "1 . 機票" at bounding box center [307, 281] width 251 height 72
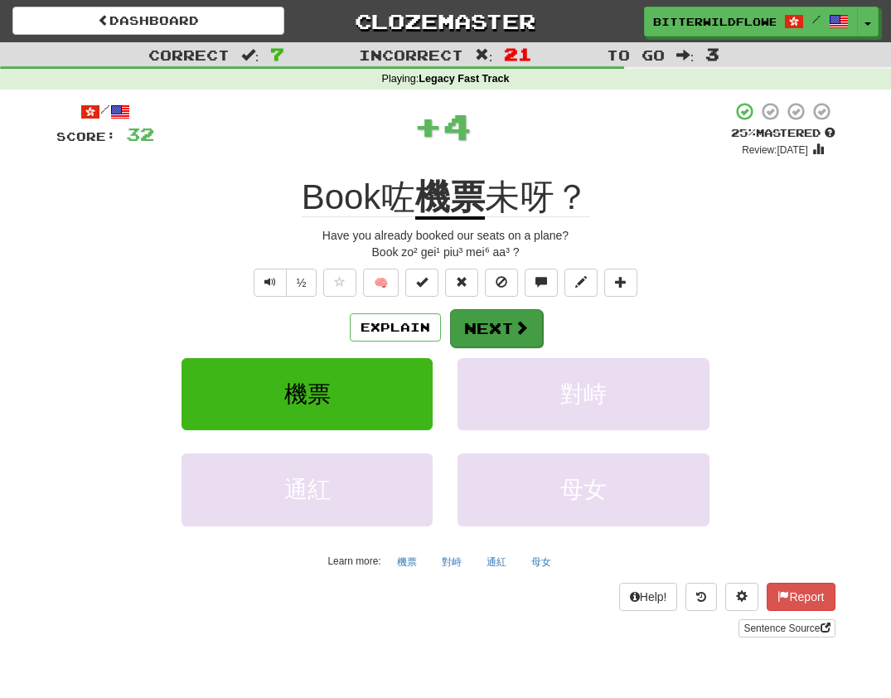
click at [486, 322] on button "Next" at bounding box center [496, 328] width 93 height 38
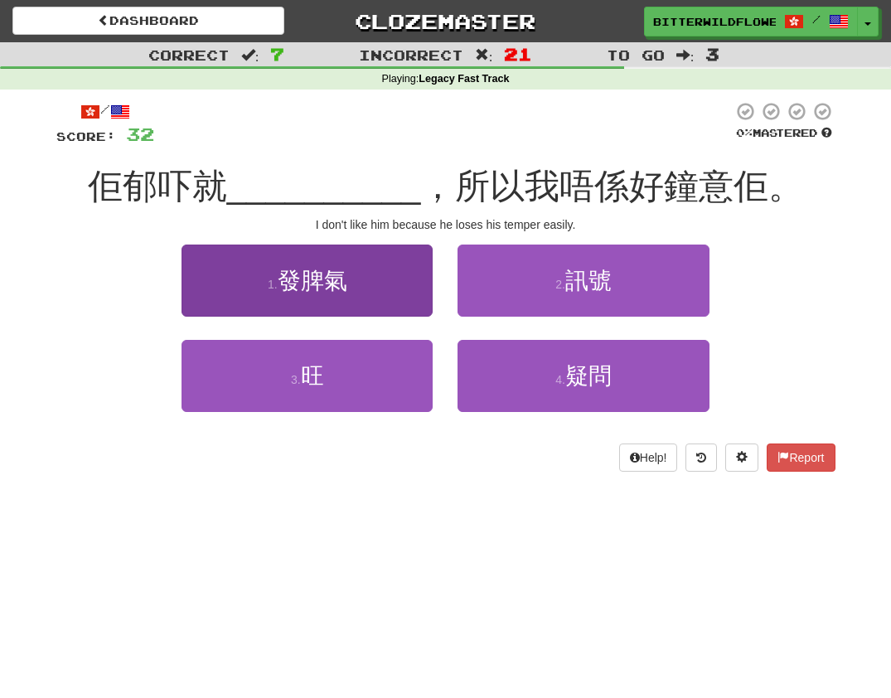
click at [336, 291] on span "發脾氣" at bounding box center [313, 281] width 70 height 26
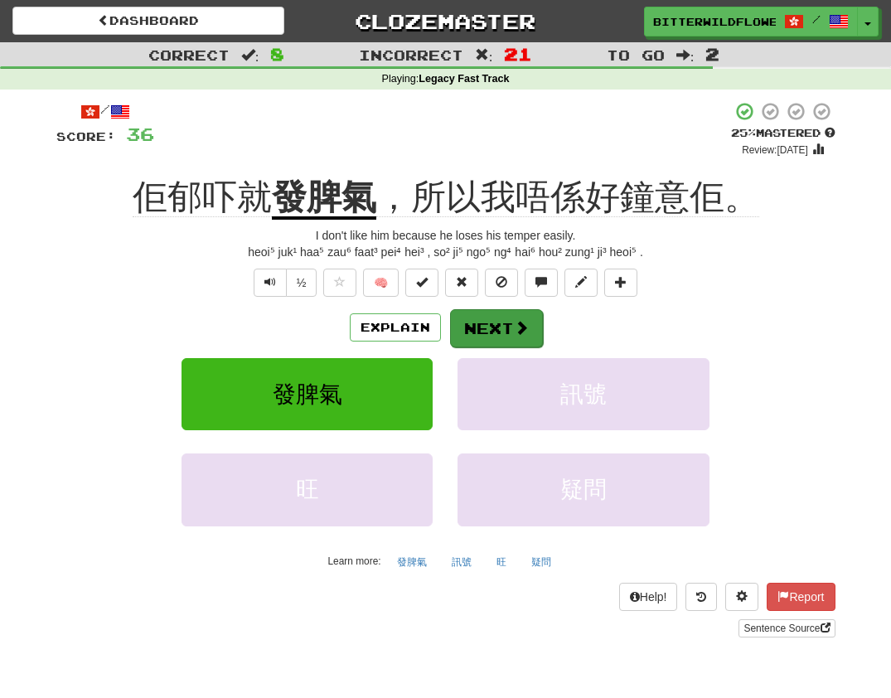
click at [471, 318] on button "Next" at bounding box center [496, 328] width 93 height 38
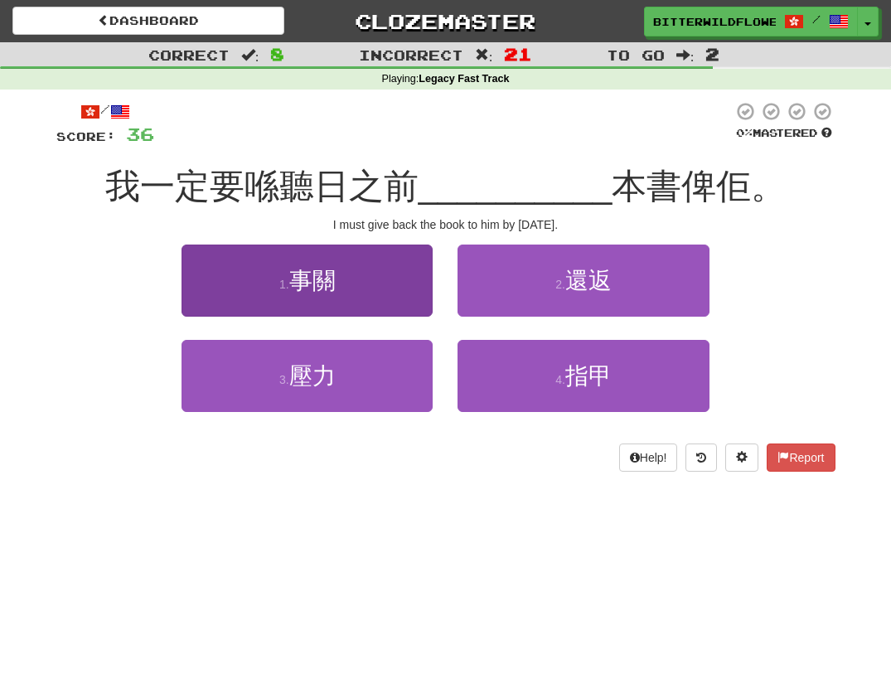
click at [316, 290] on span "事關" at bounding box center [312, 281] width 46 height 26
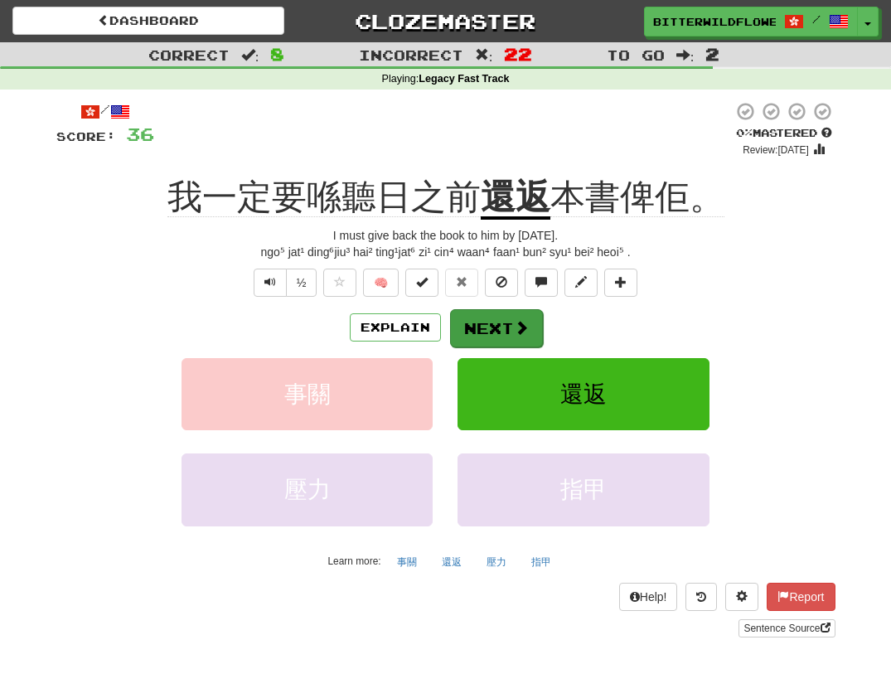
click at [489, 326] on button "Next" at bounding box center [496, 328] width 93 height 38
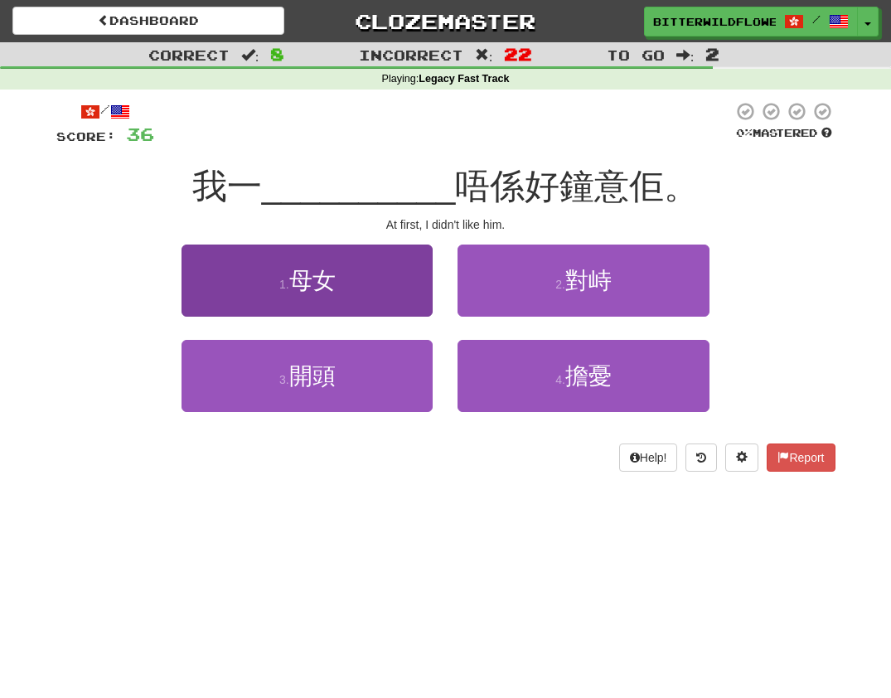
click at [368, 303] on button "1 . 母女" at bounding box center [307, 281] width 251 height 72
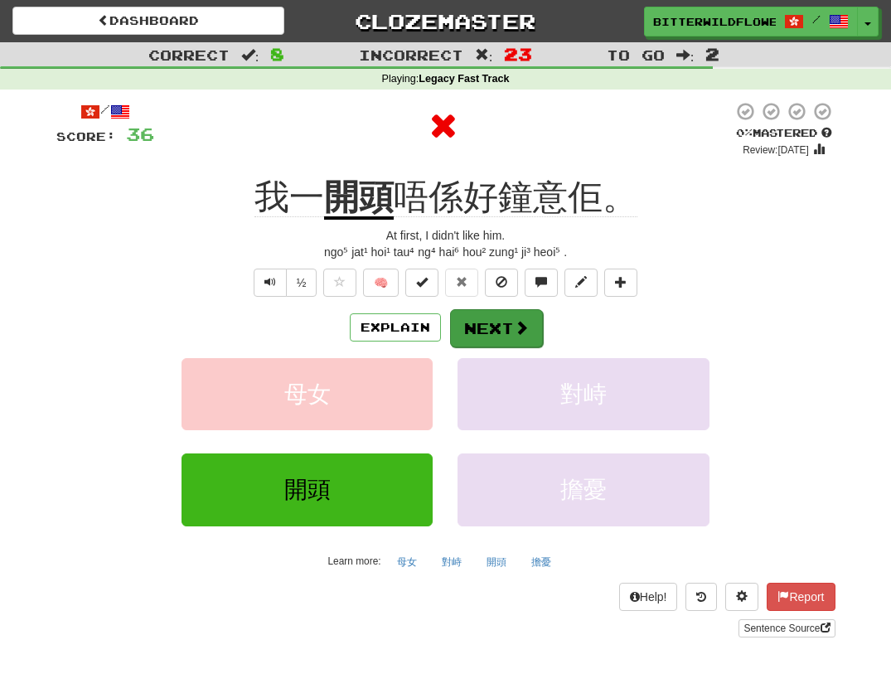
click at [476, 322] on button "Next" at bounding box center [496, 328] width 93 height 38
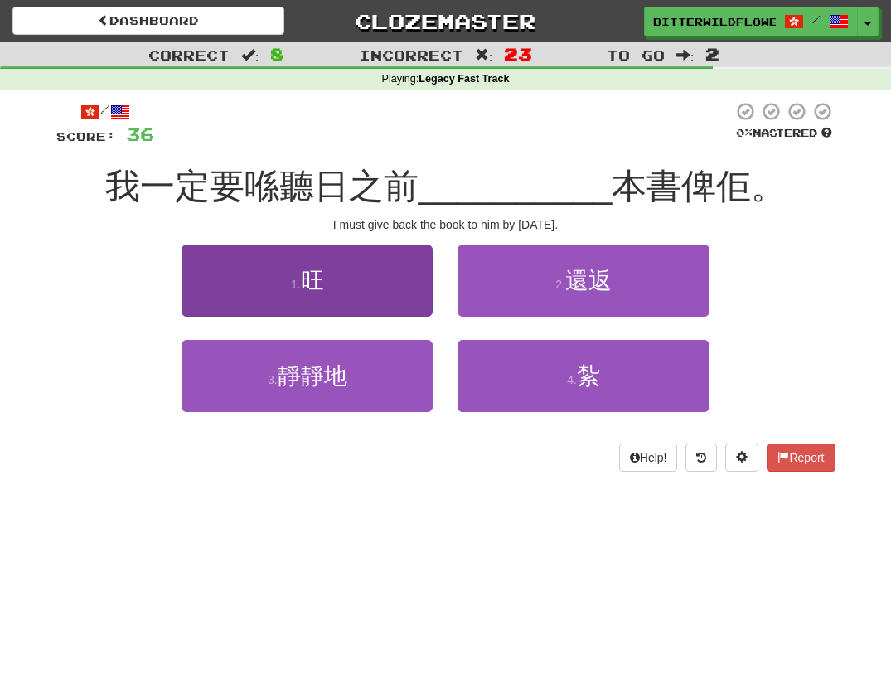
click at [354, 298] on button "1 . 旺" at bounding box center [307, 281] width 251 height 72
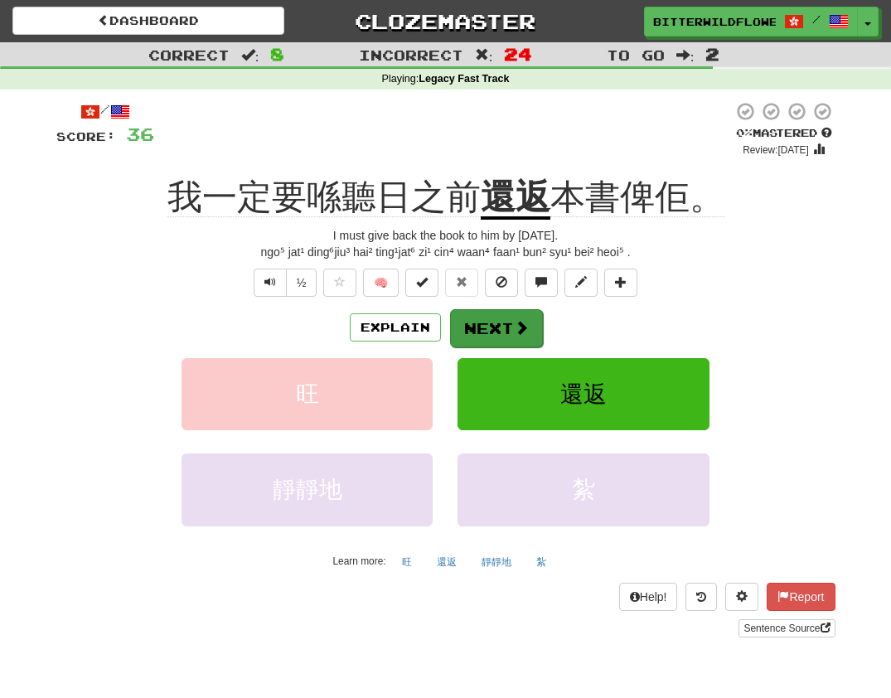
click at [510, 328] on button "Next" at bounding box center [496, 328] width 93 height 38
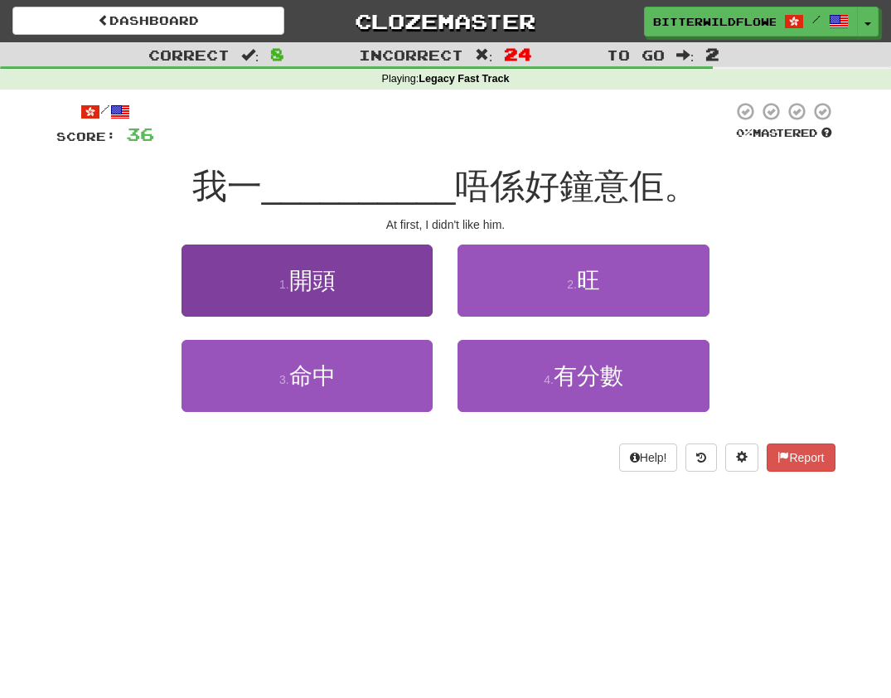
click at [367, 296] on button "1 . 開頭" at bounding box center [307, 281] width 251 height 72
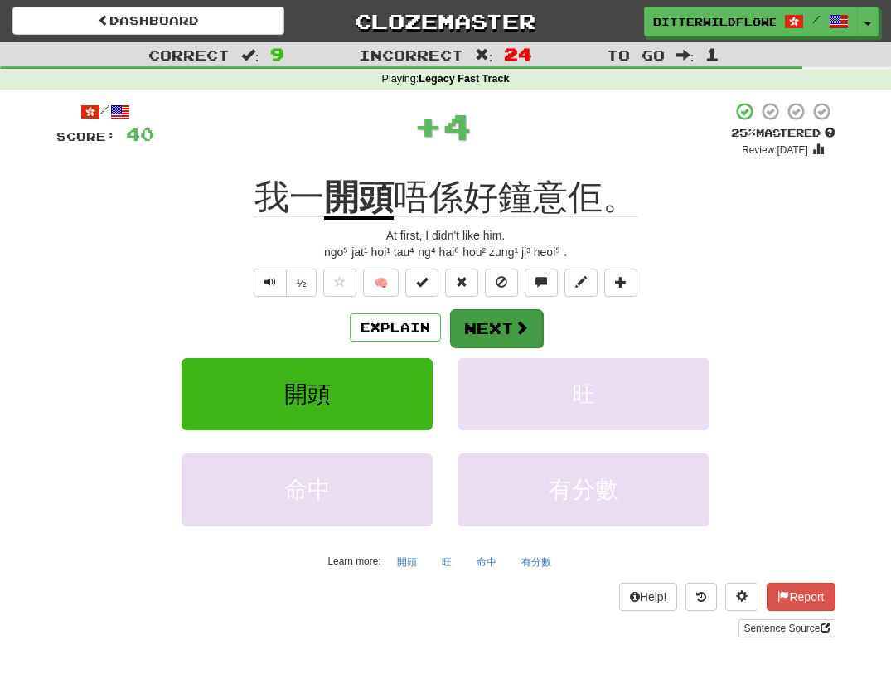
click at [493, 327] on button "Next" at bounding box center [496, 328] width 93 height 38
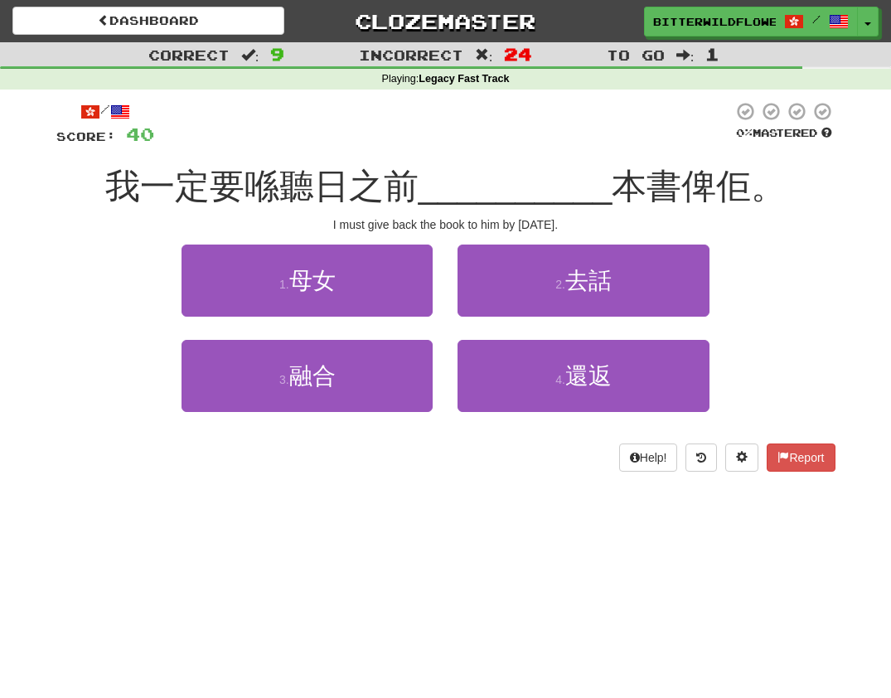
click at [319, 293] on button "1 . 母女" at bounding box center [307, 281] width 251 height 72
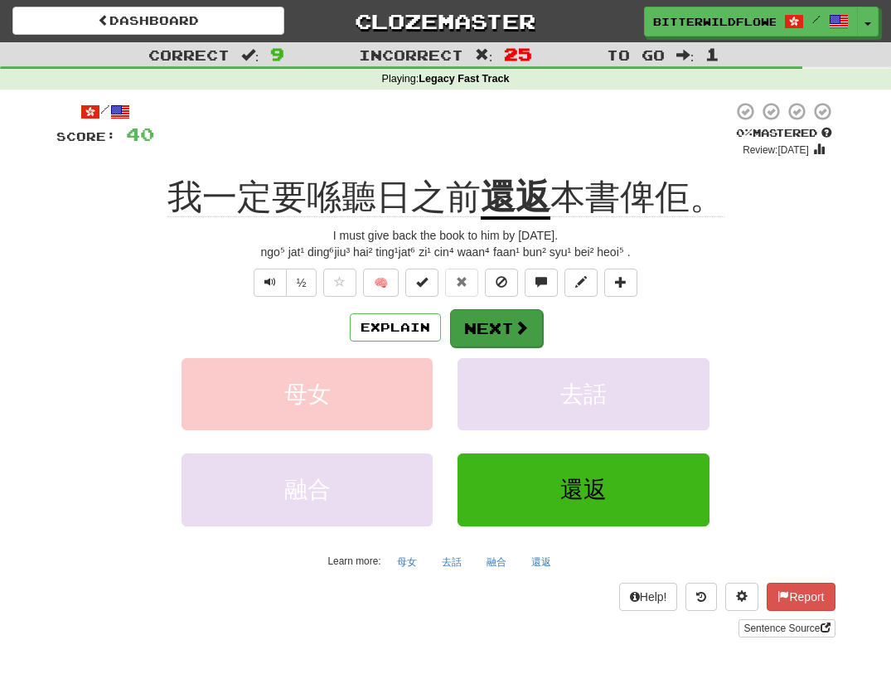
click at [487, 328] on button "Next" at bounding box center [496, 328] width 93 height 38
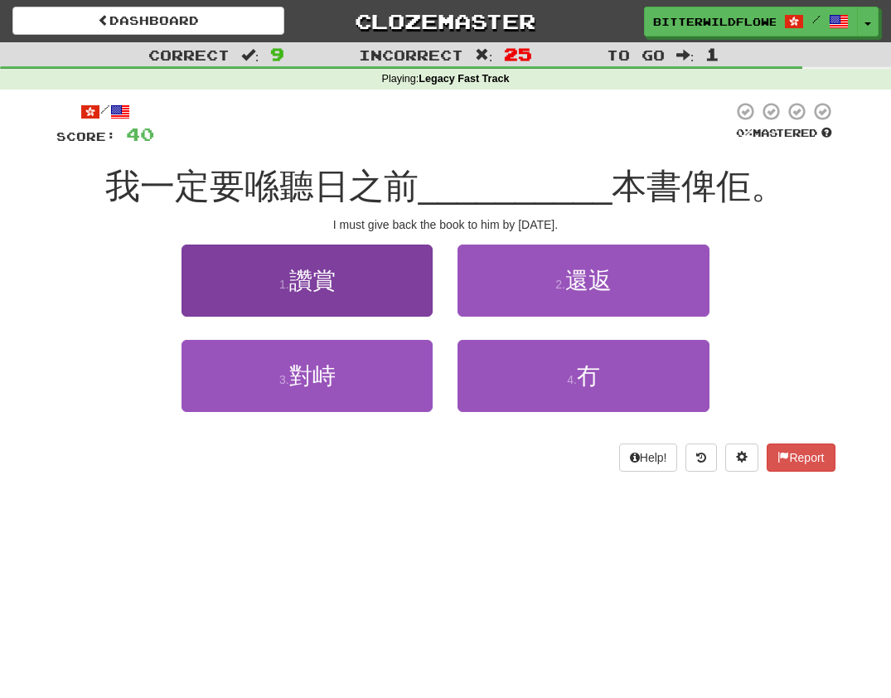
click at [303, 298] on button "1 . 讚賞" at bounding box center [307, 281] width 251 height 72
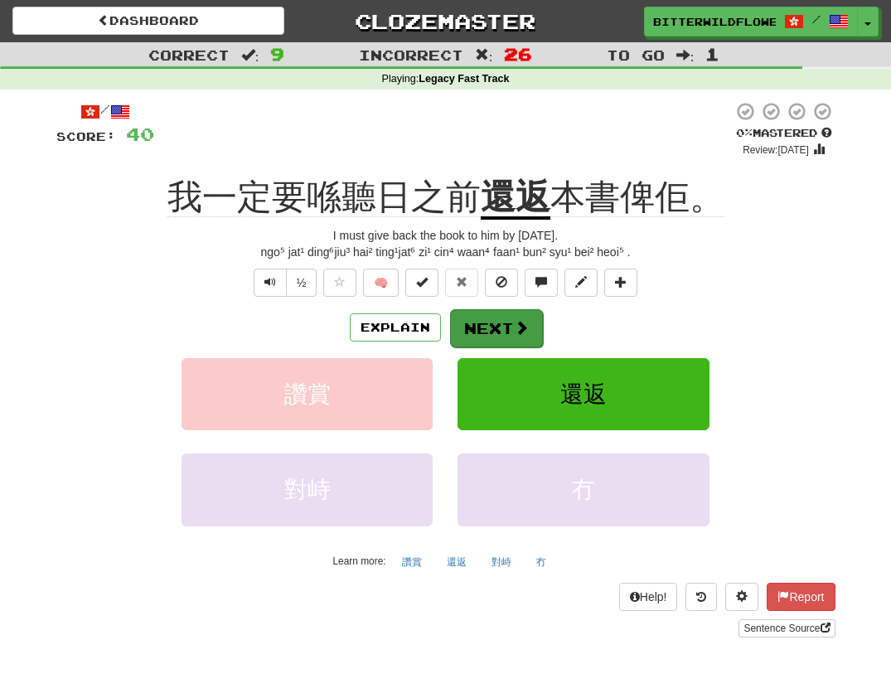
click at [504, 329] on button "Next" at bounding box center [496, 328] width 93 height 38
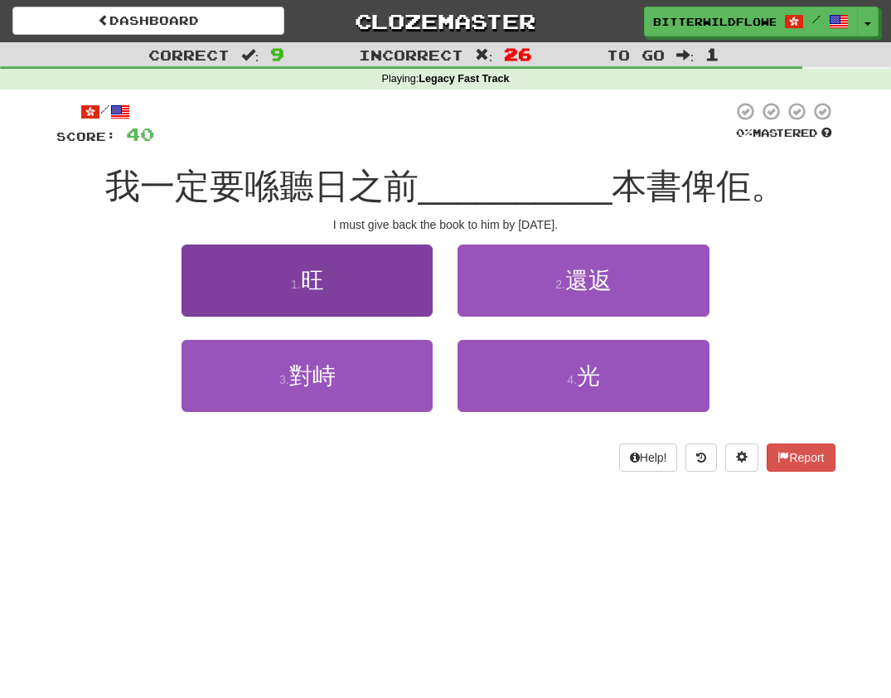
click at [330, 293] on button "1 . 旺" at bounding box center [307, 281] width 251 height 72
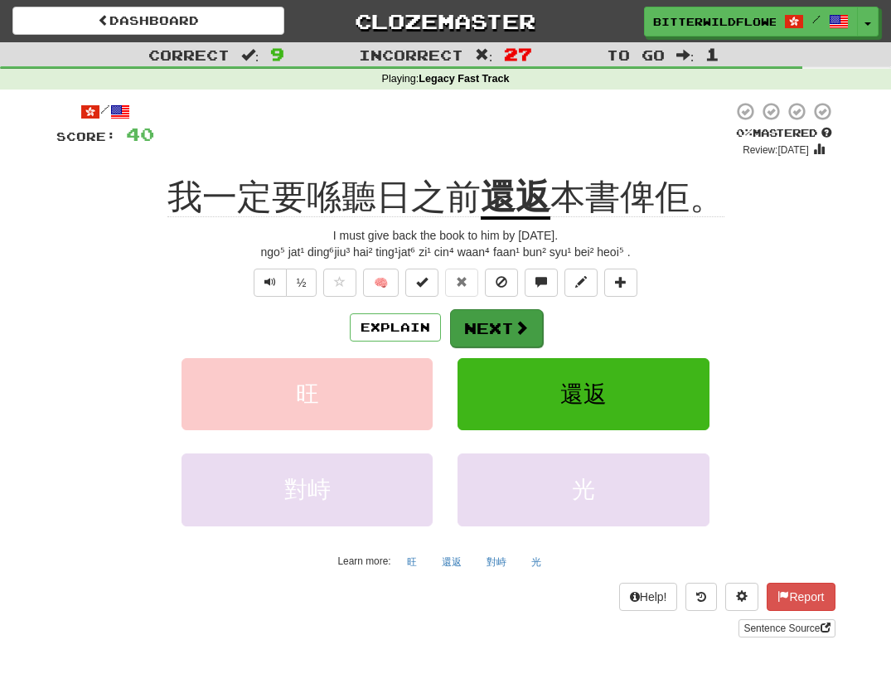
click at [486, 322] on button "Next" at bounding box center [496, 328] width 93 height 38
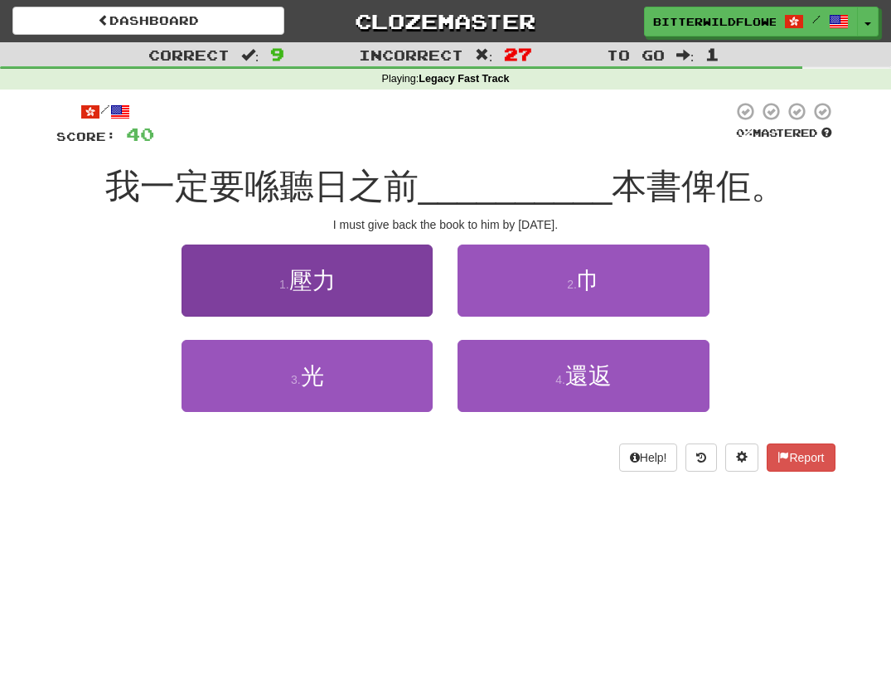
click at [313, 280] on span "壓力" at bounding box center [312, 281] width 46 height 26
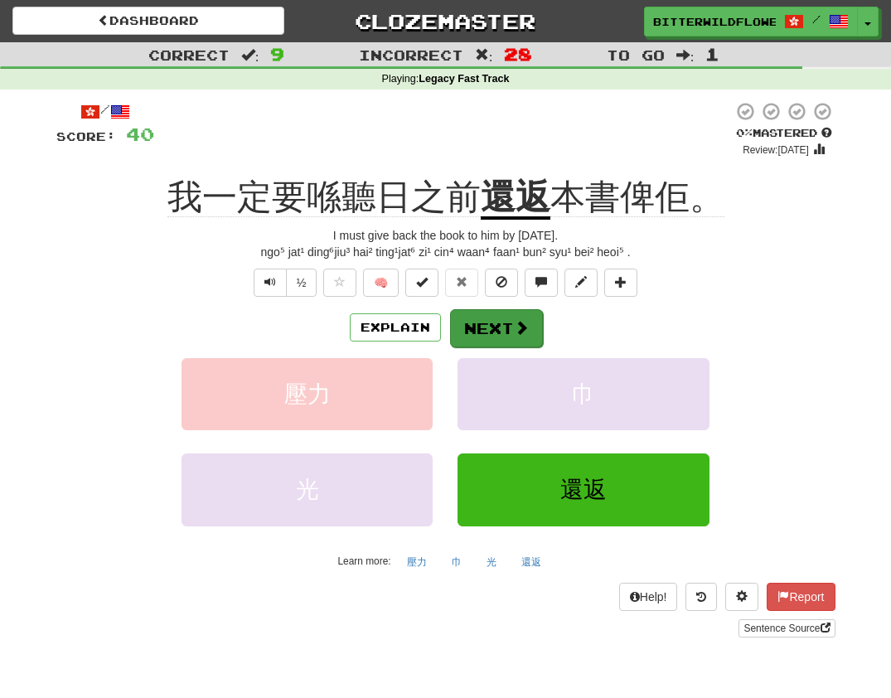
click at [481, 328] on button "Next" at bounding box center [496, 328] width 93 height 38
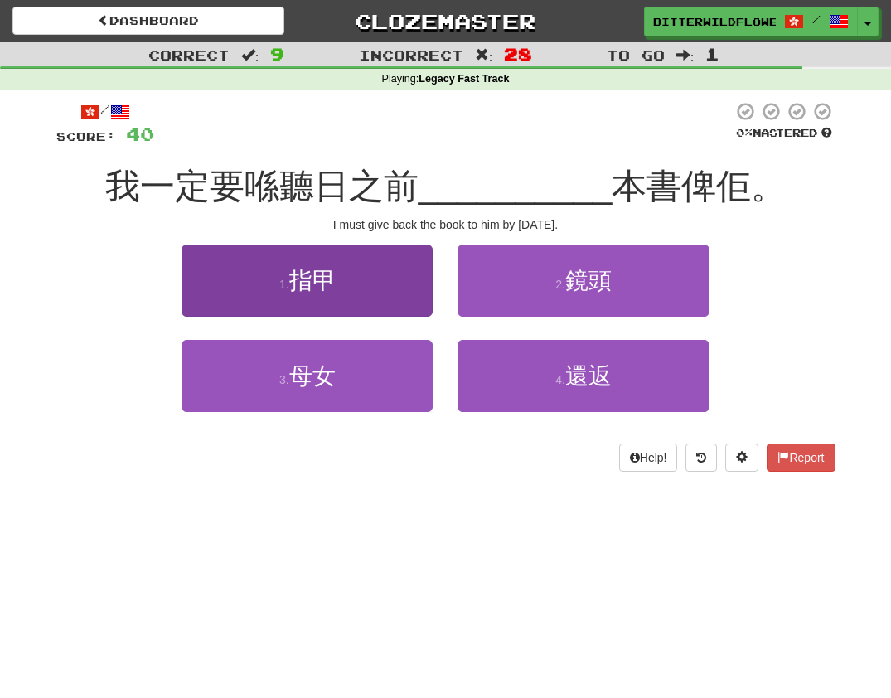
click at [337, 291] on button "1 . 指甲" at bounding box center [307, 281] width 251 height 72
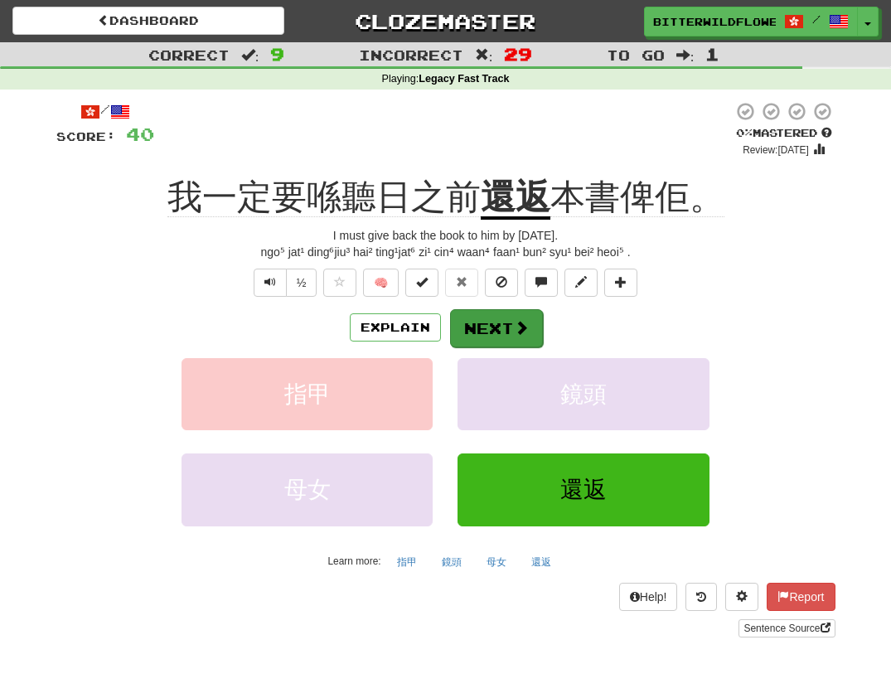
click at [485, 320] on button "Next" at bounding box center [496, 328] width 93 height 38
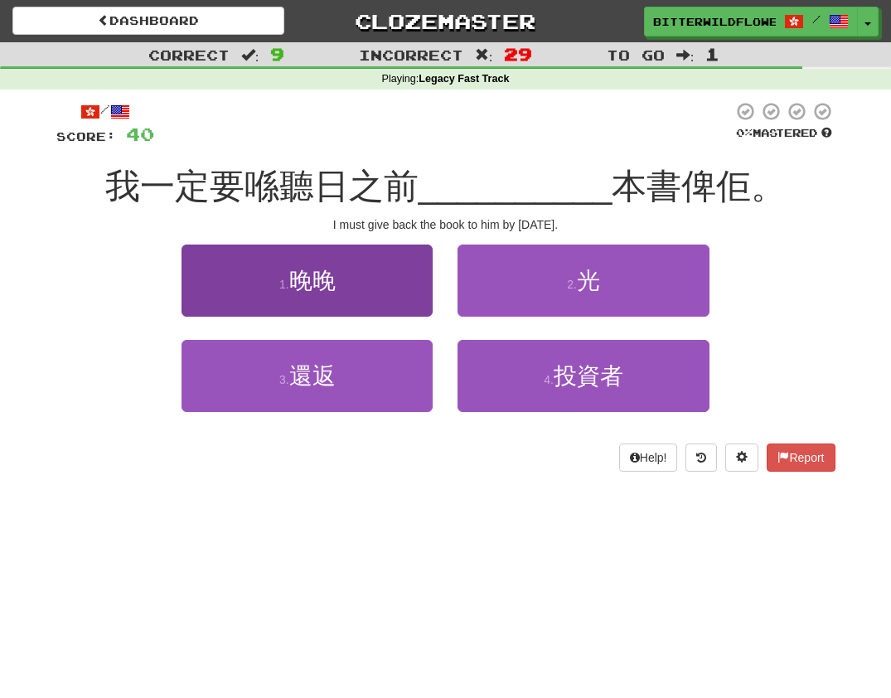
click at [340, 286] on button "1 . 晚晚" at bounding box center [307, 281] width 251 height 72
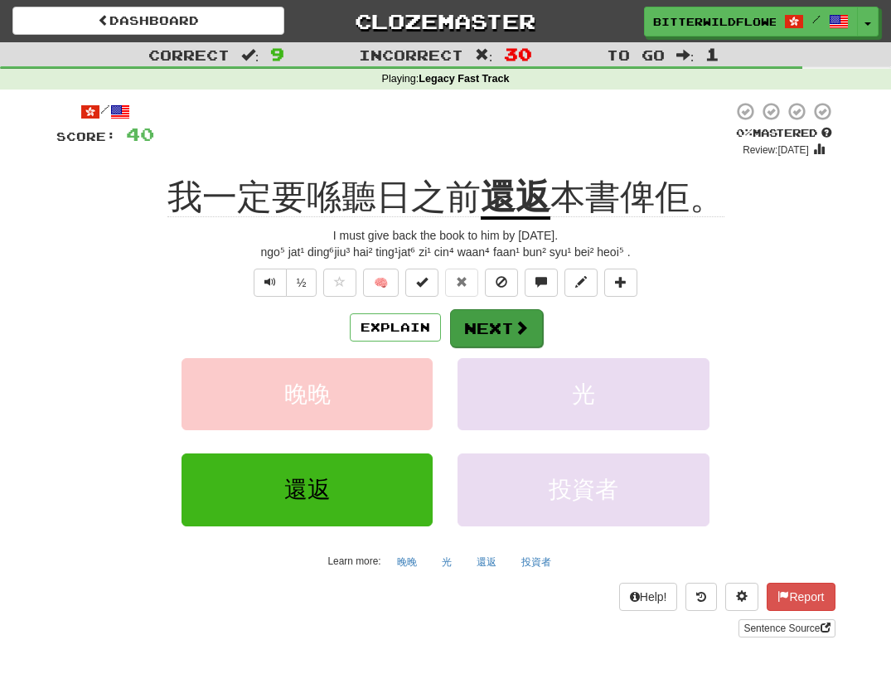
click at [510, 323] on button "Next" at bounding box center [496, 328] width 93 height 38
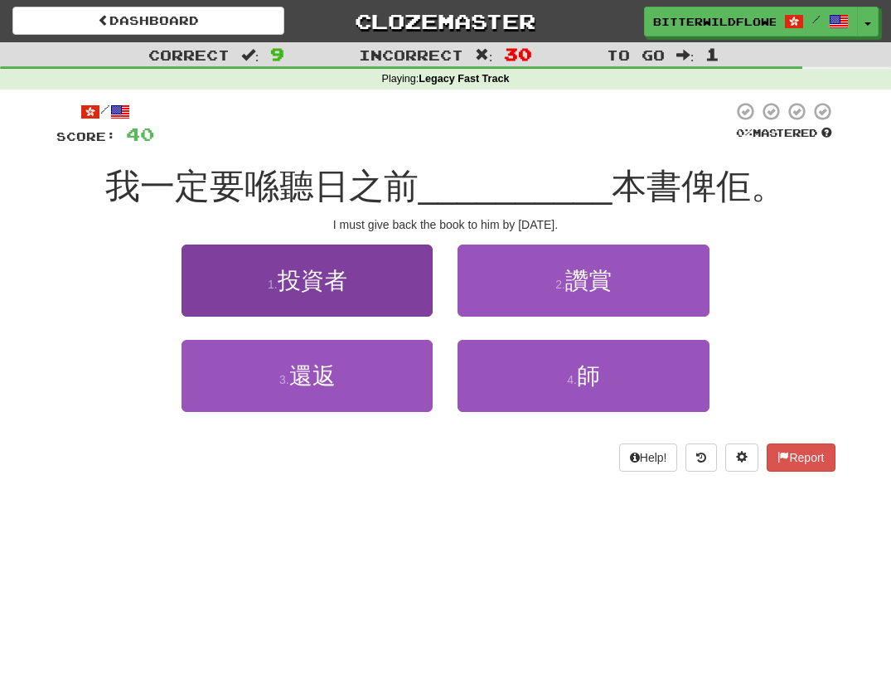
click at [354, 292] on button "1 . 投資者" at bounding box center [307, 281] width 251 height 72
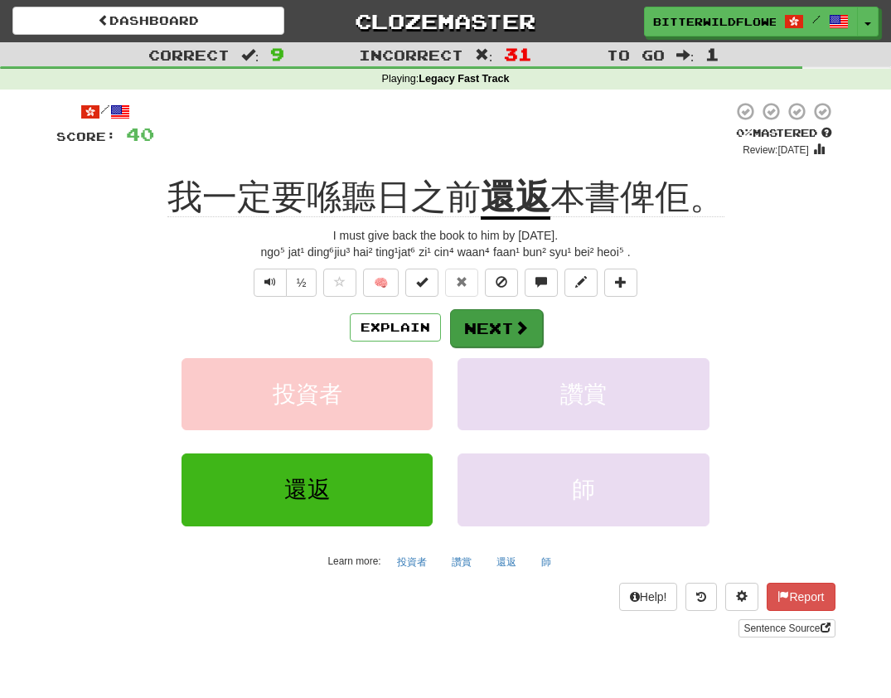
click at [491, 326] on button "Next" at bounding box center [496, 328] width 93 height 38
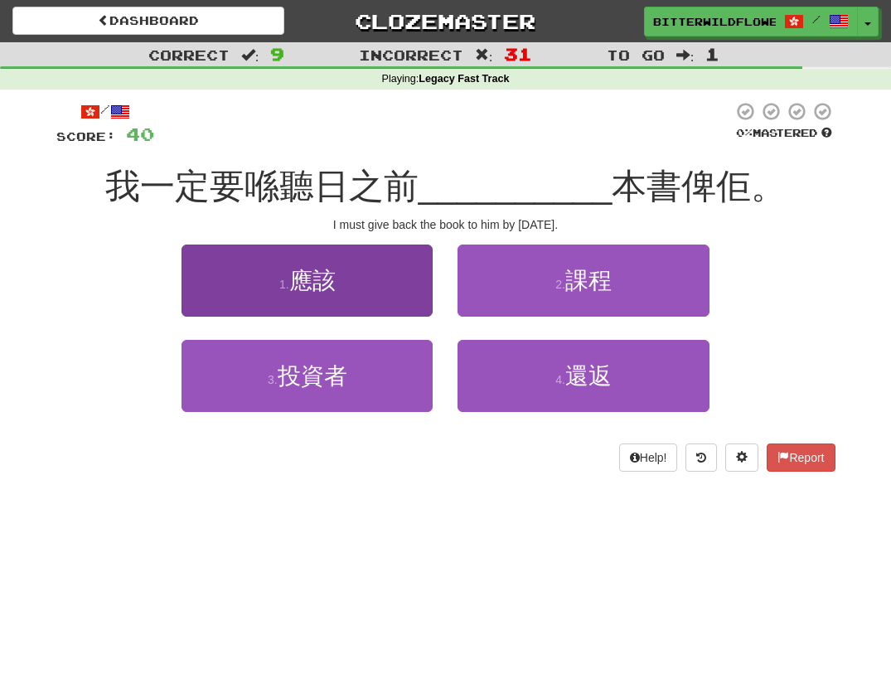
click at [361, 296] on button "1 . 應該" at bounding box center [307, 281] width 251 height 72
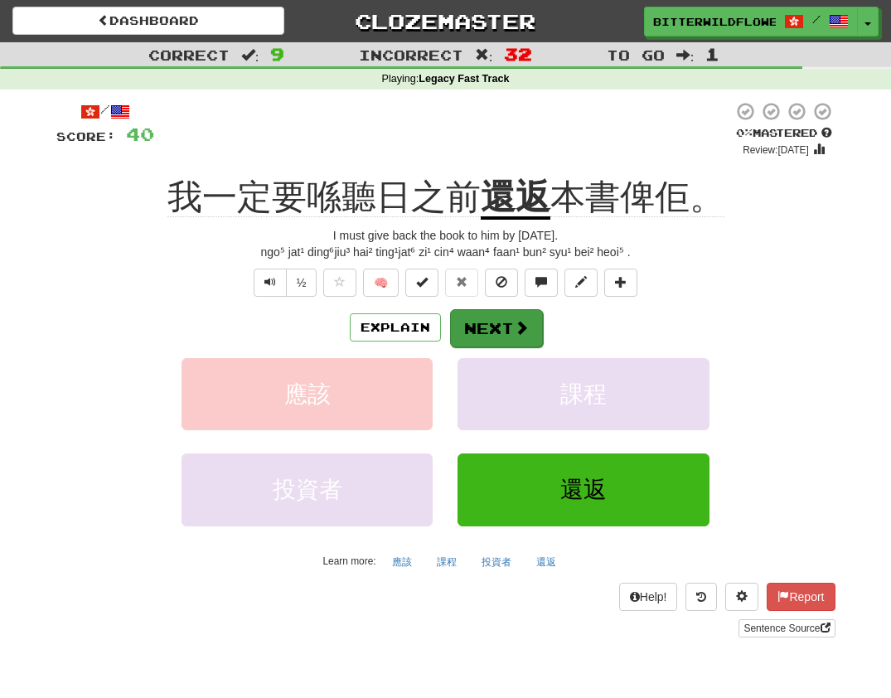
click at [483, 324] on button "Next" at bounding box center [496, 328] width 93 height 38
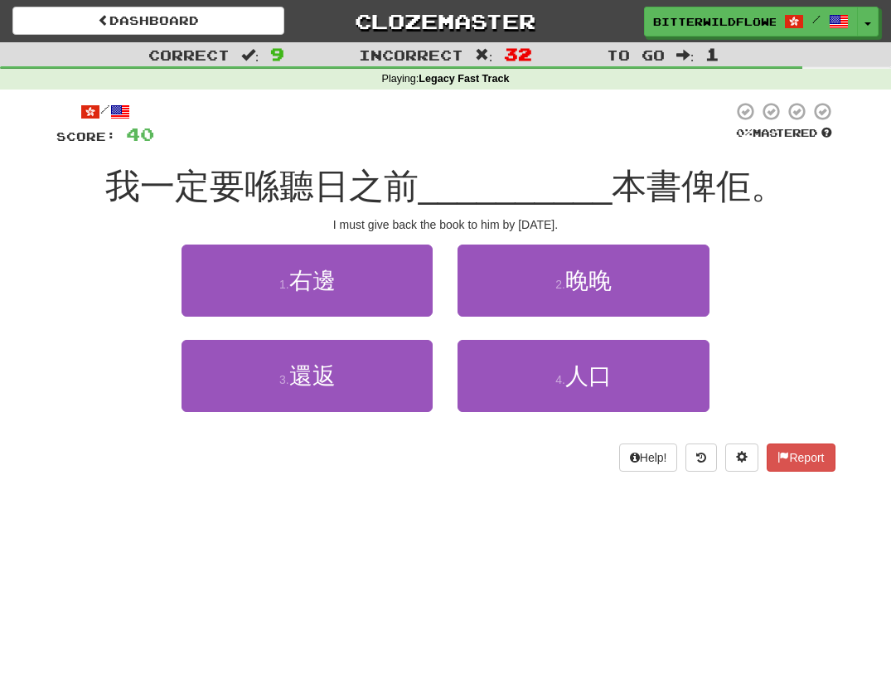
click at [340, 303] on button "1 . 右邊" at bounding box center [307, 281] width 251 height 72
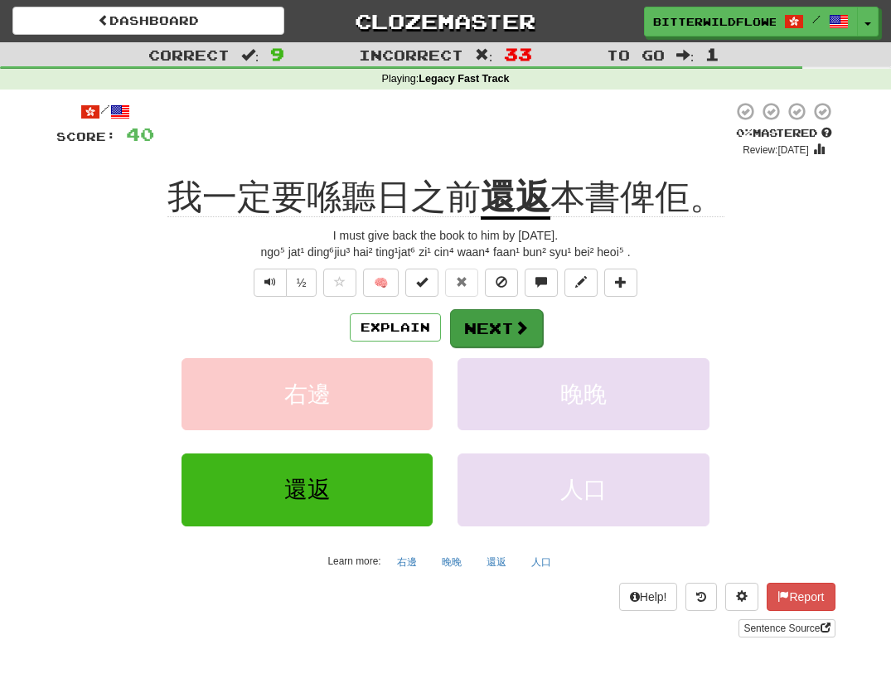
click at [489, 322] on button "Next" at bounding box center [496, 328] width 93 height 38
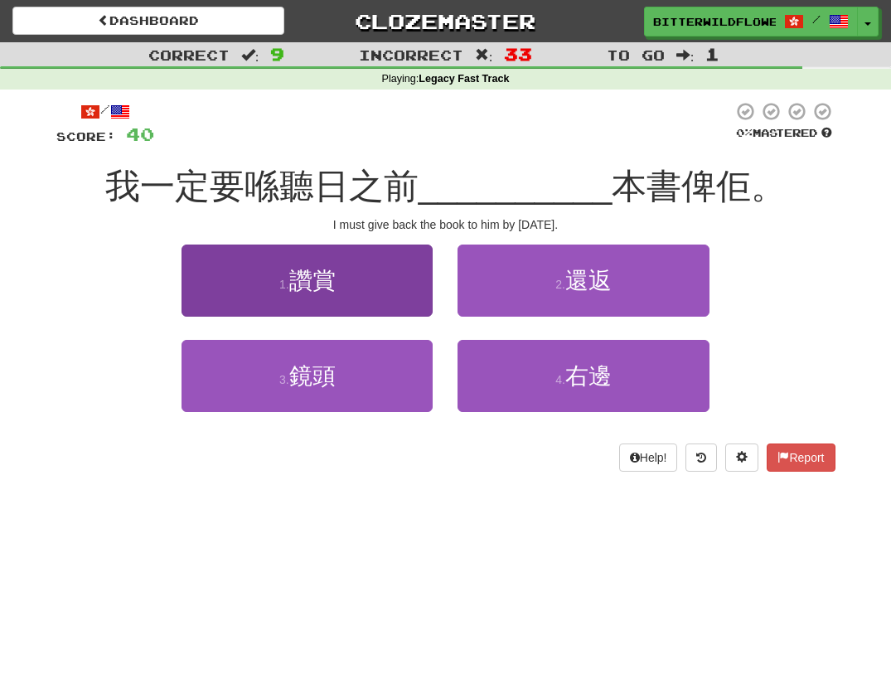
click at [349, 304] on button "1 . 讚賞" at bounding box center [307, 281] width 251 height 72
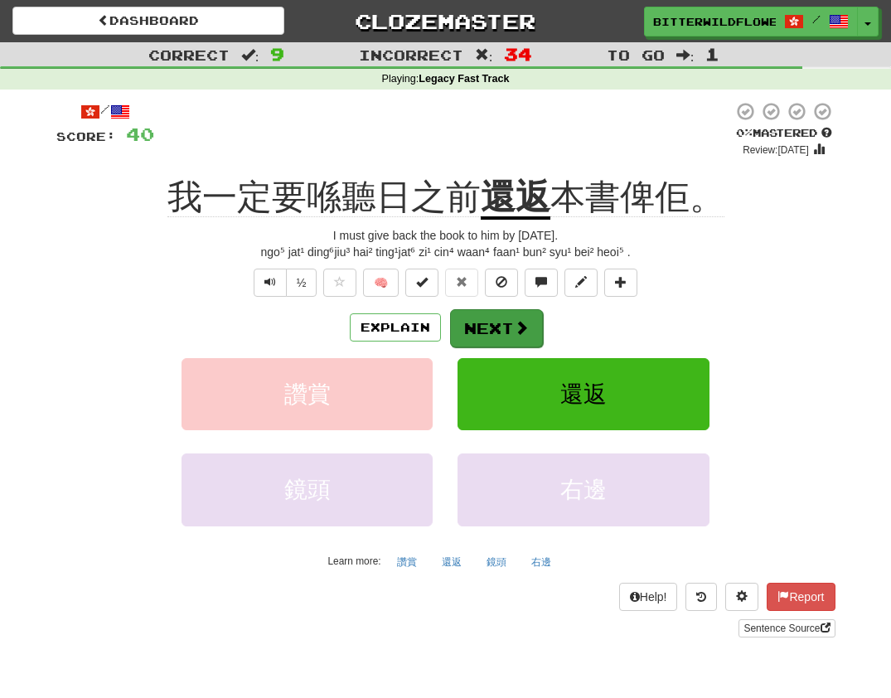
click at [488, 324] on button "Next" at bounding box center [496, 328] width 93 height 38
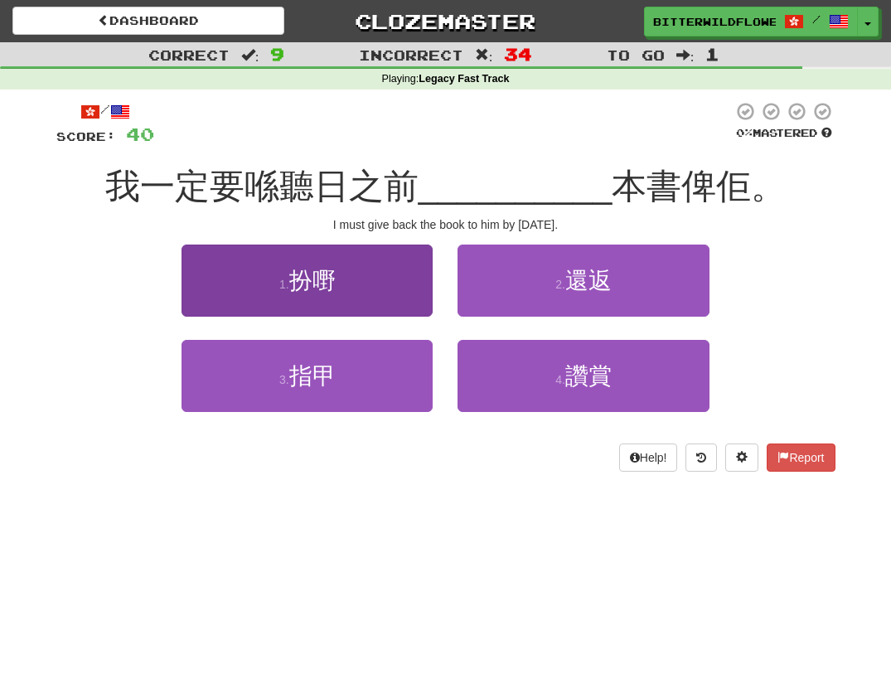
click at [323, 275] on span "扮嘢" at bounding box center [312, 281] width 46 height 26
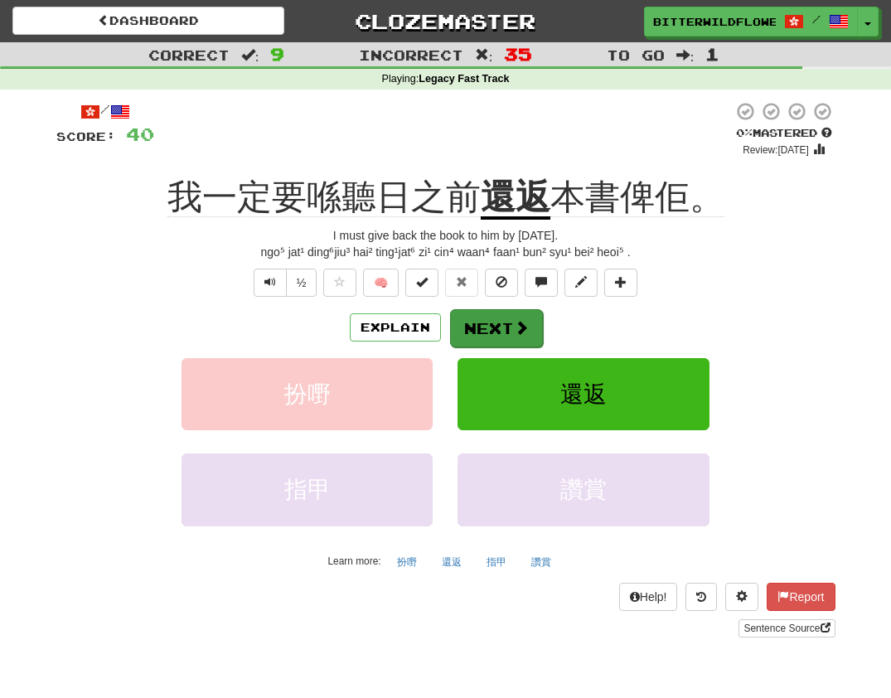
click at [476, 325] on button "Next" at bounding box center [496, 328] width 93 height 38
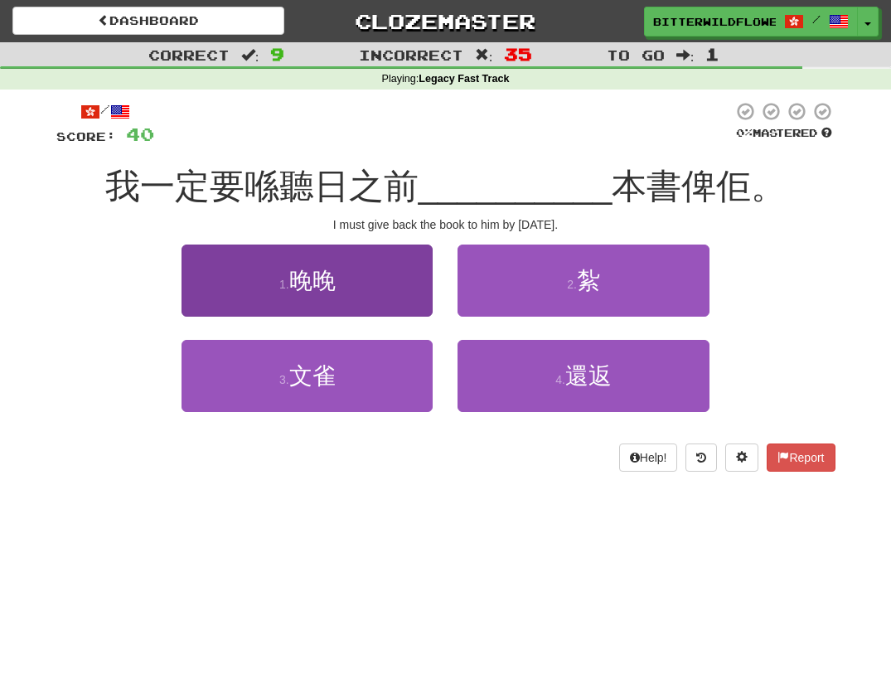
click at [325, 293] on button "1 . 晚晚" at bounding box center [307, 281] width 251 height 72
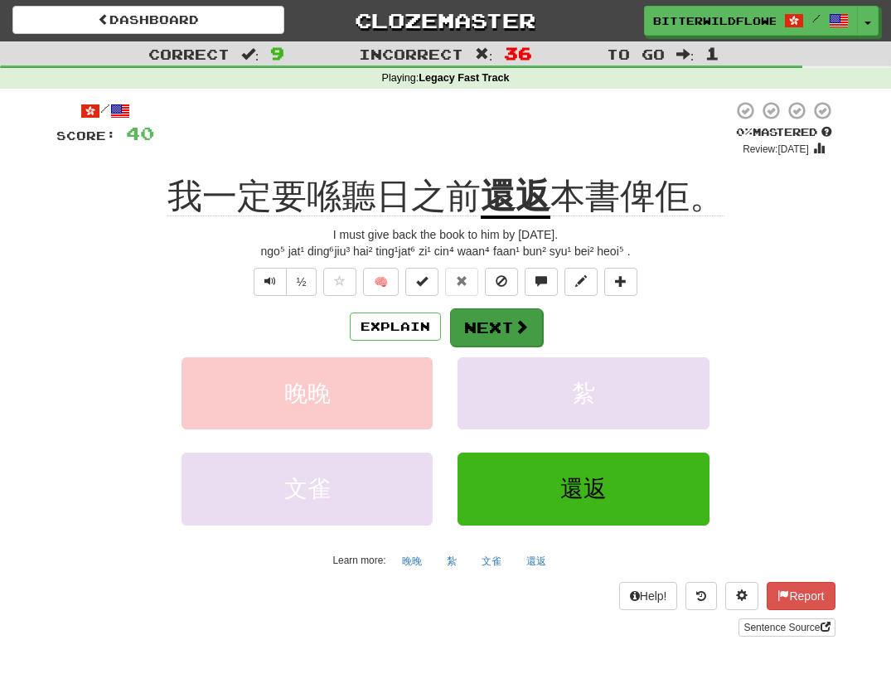
scroll to position [10, 0]
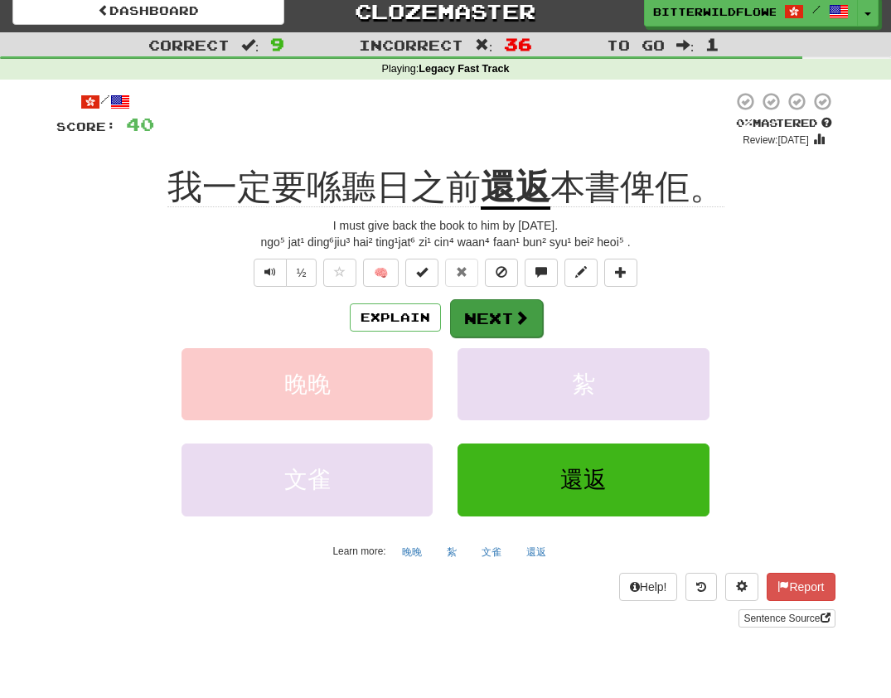
click at [492, 313] on button "Next" at bounding box center [496, 318] width 93 height 38
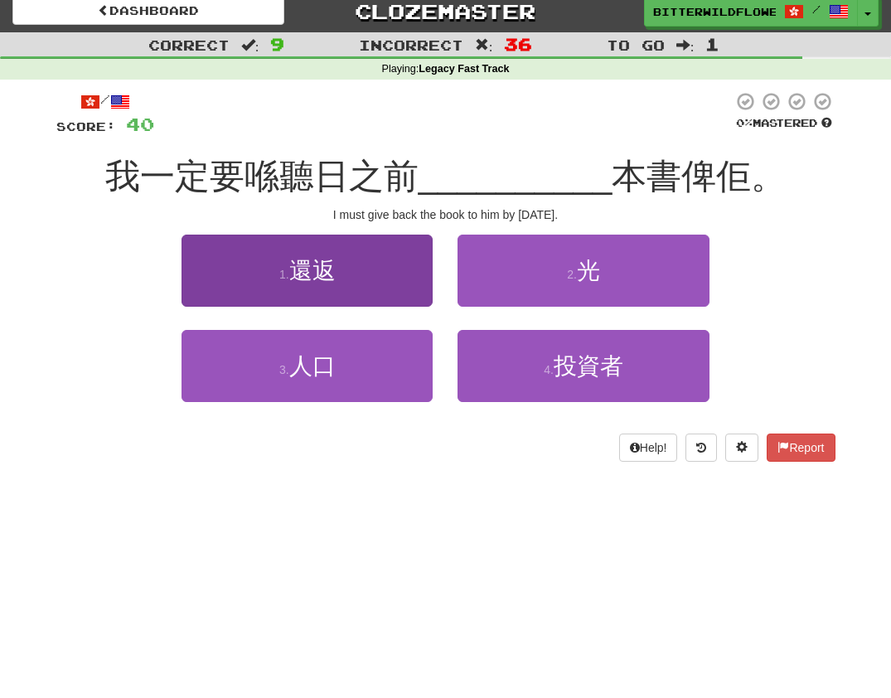
click at [316, 274] on span "還返" at bounding box center [312, 271] width 46 height 26
